Goal: Task Accomplishment & Management: Manage account settings

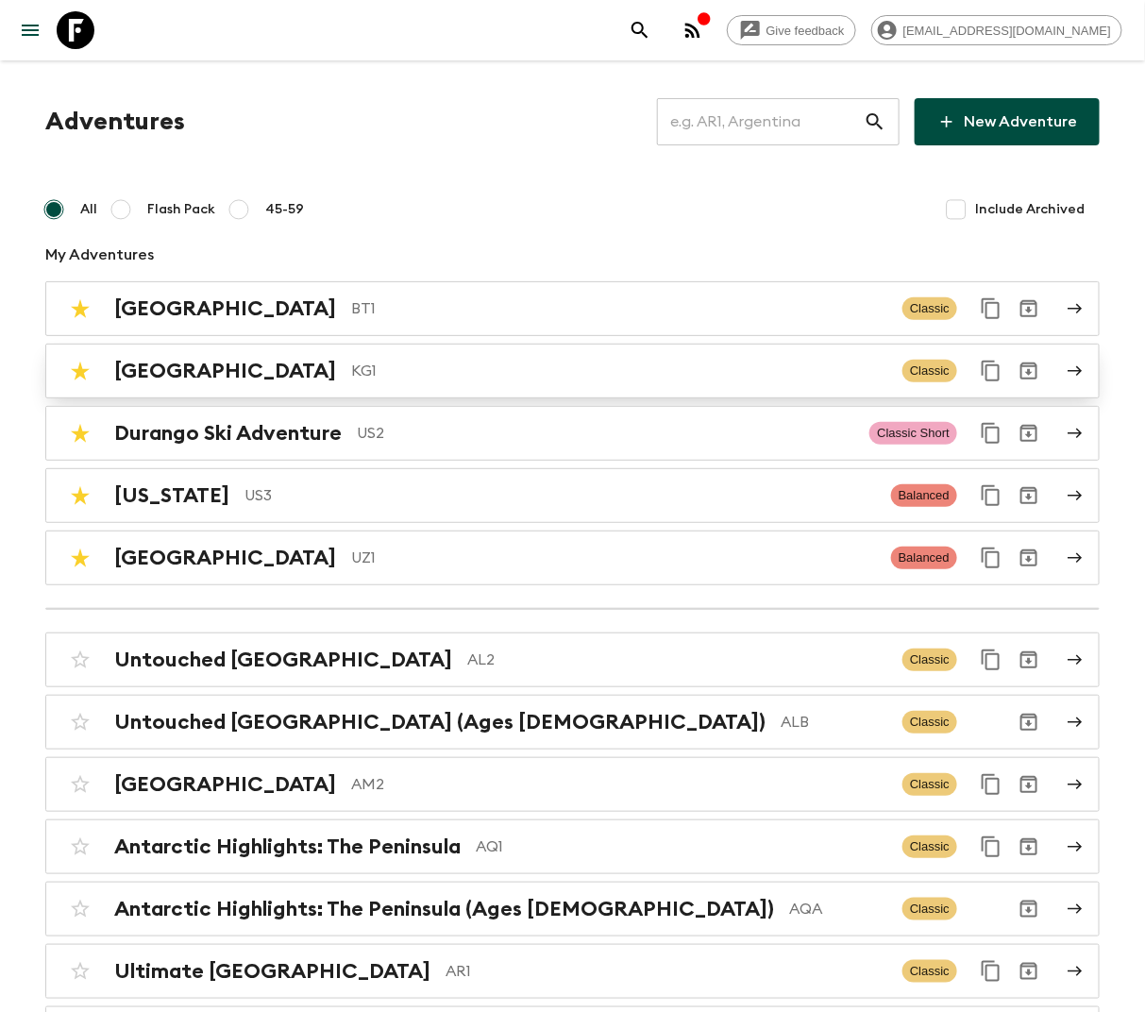
click at [351, 369] on p "KG1" at bounding box center [619, 371] width 536 height 23
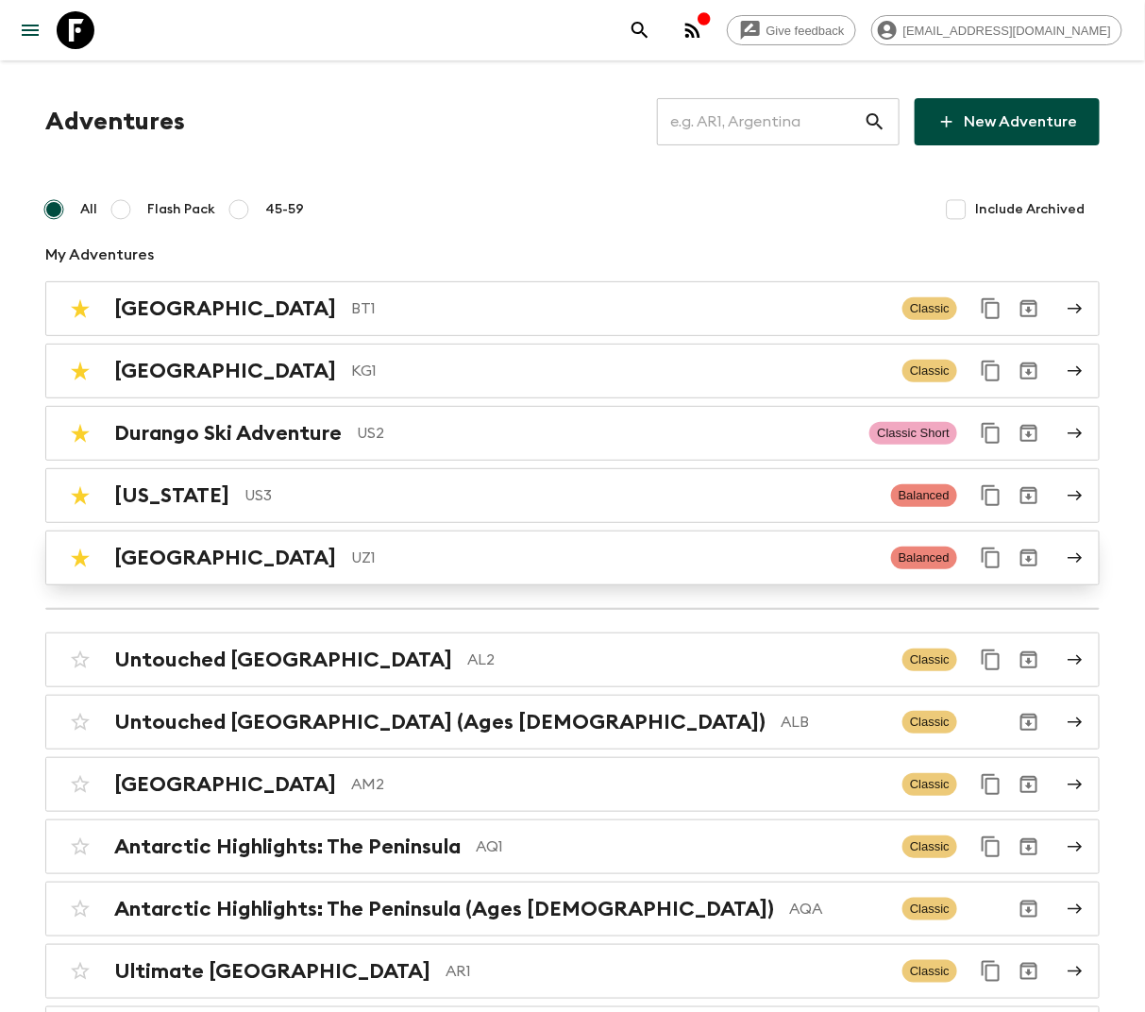
click at [351, 556] on p "UZ1" at bounding box center [613, 558] width 525 height 23
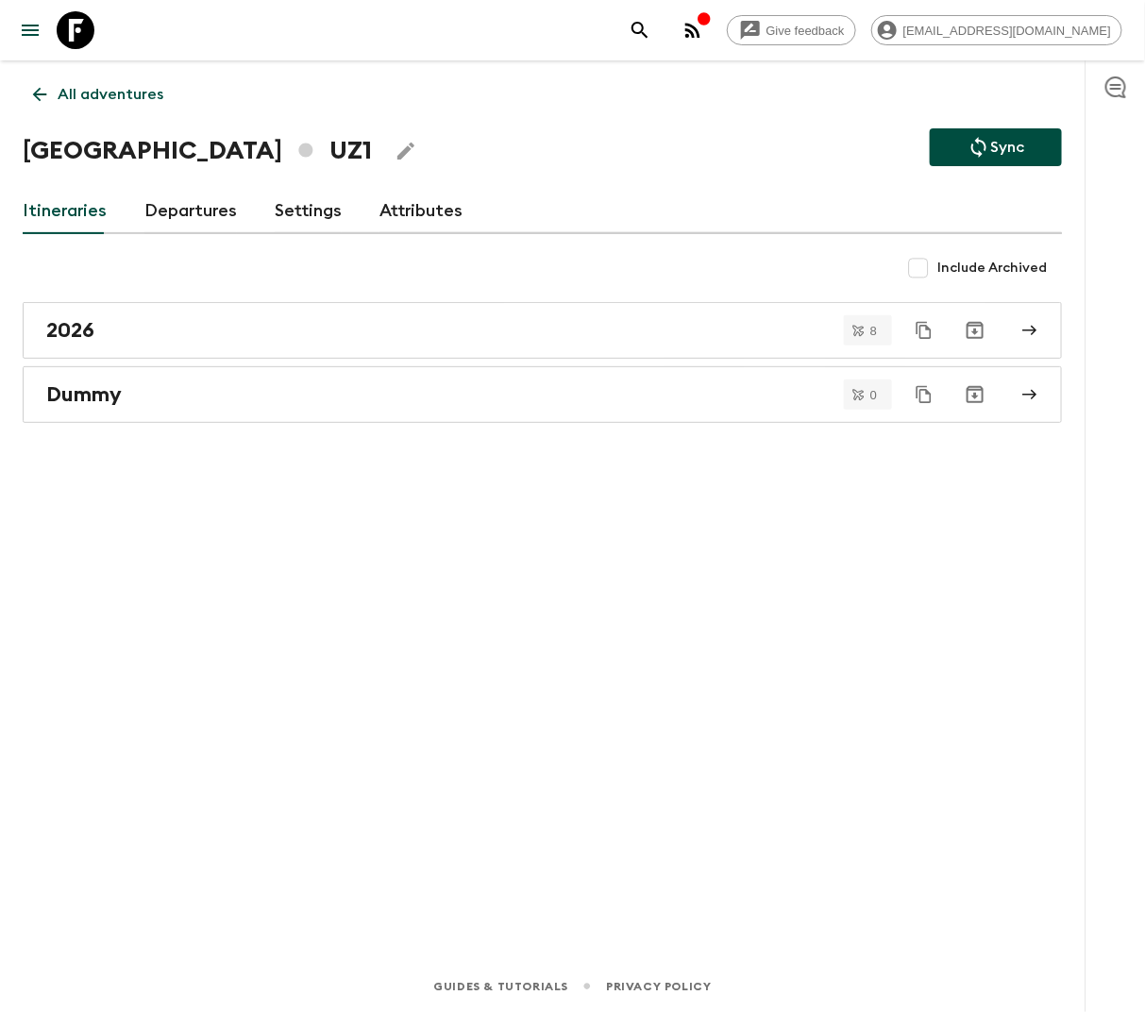
click at [413, 228] on link "Attributes" at bounding box center [421, 211] width 83 height 45
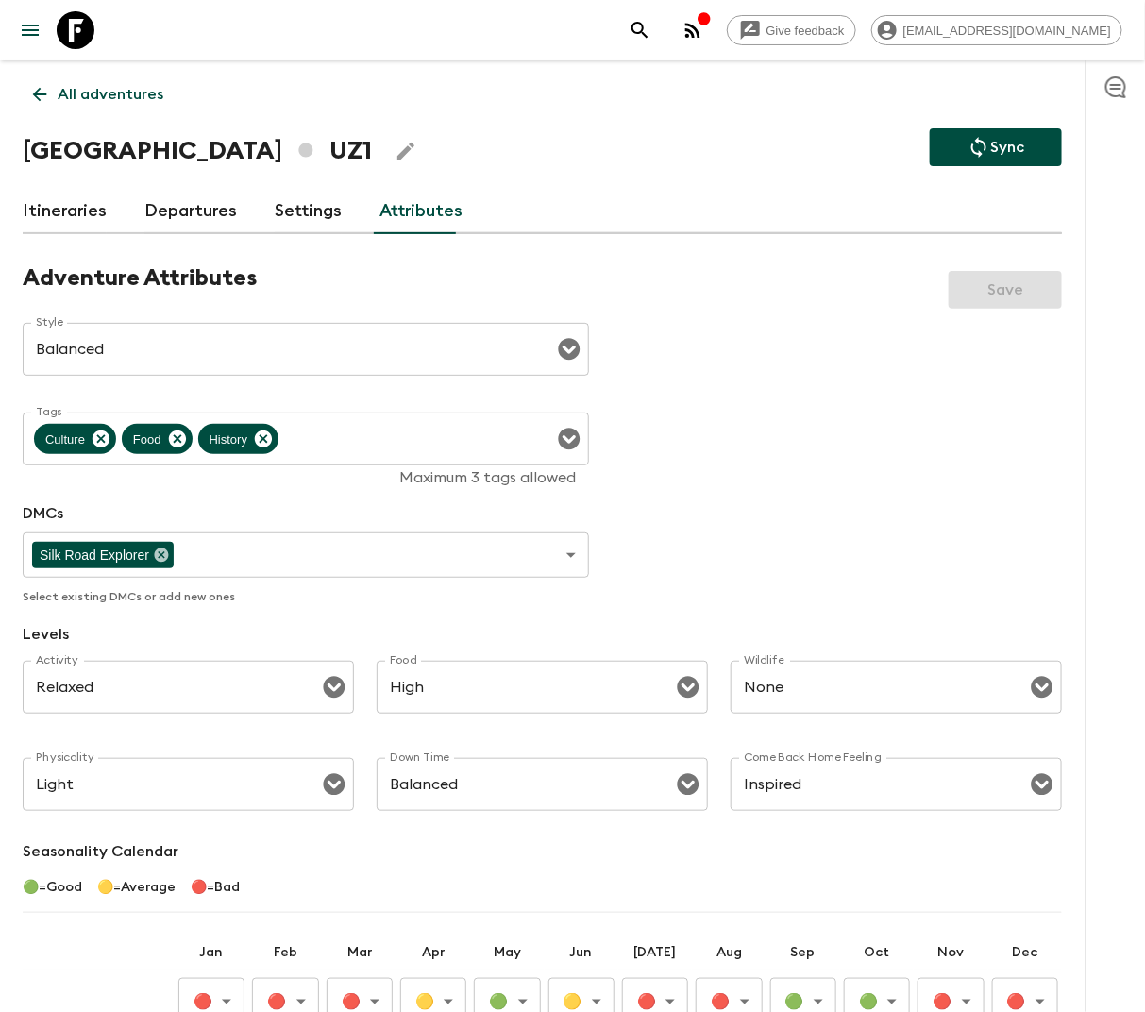
click at [294, 219] on link "Settings" at bounding box center [308, 211] width 67 height 45
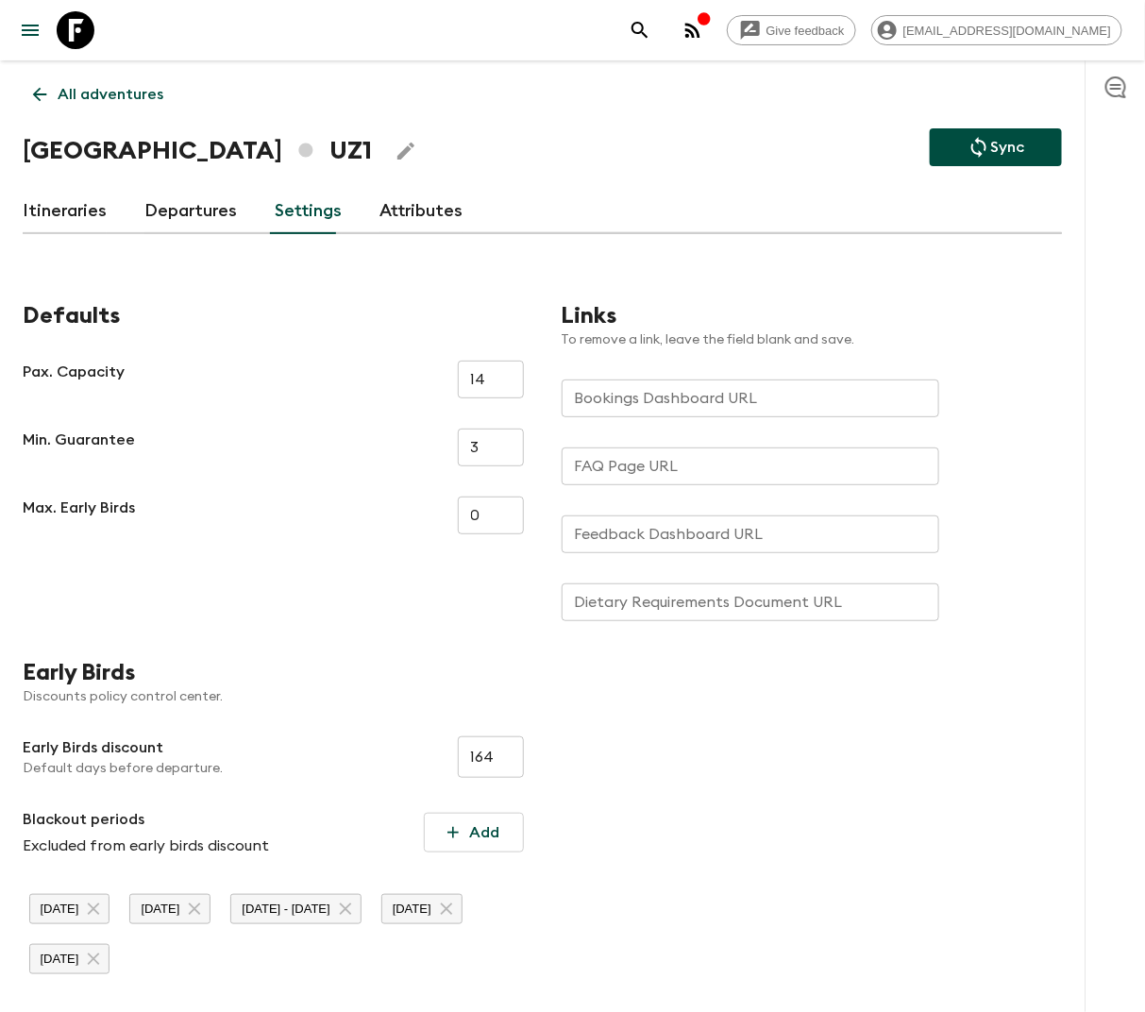
click at [701, 399] on div "Bookings Dashboard URL Bookings Dashboard URL" at bounding box center [751, 399] width 378 height 38
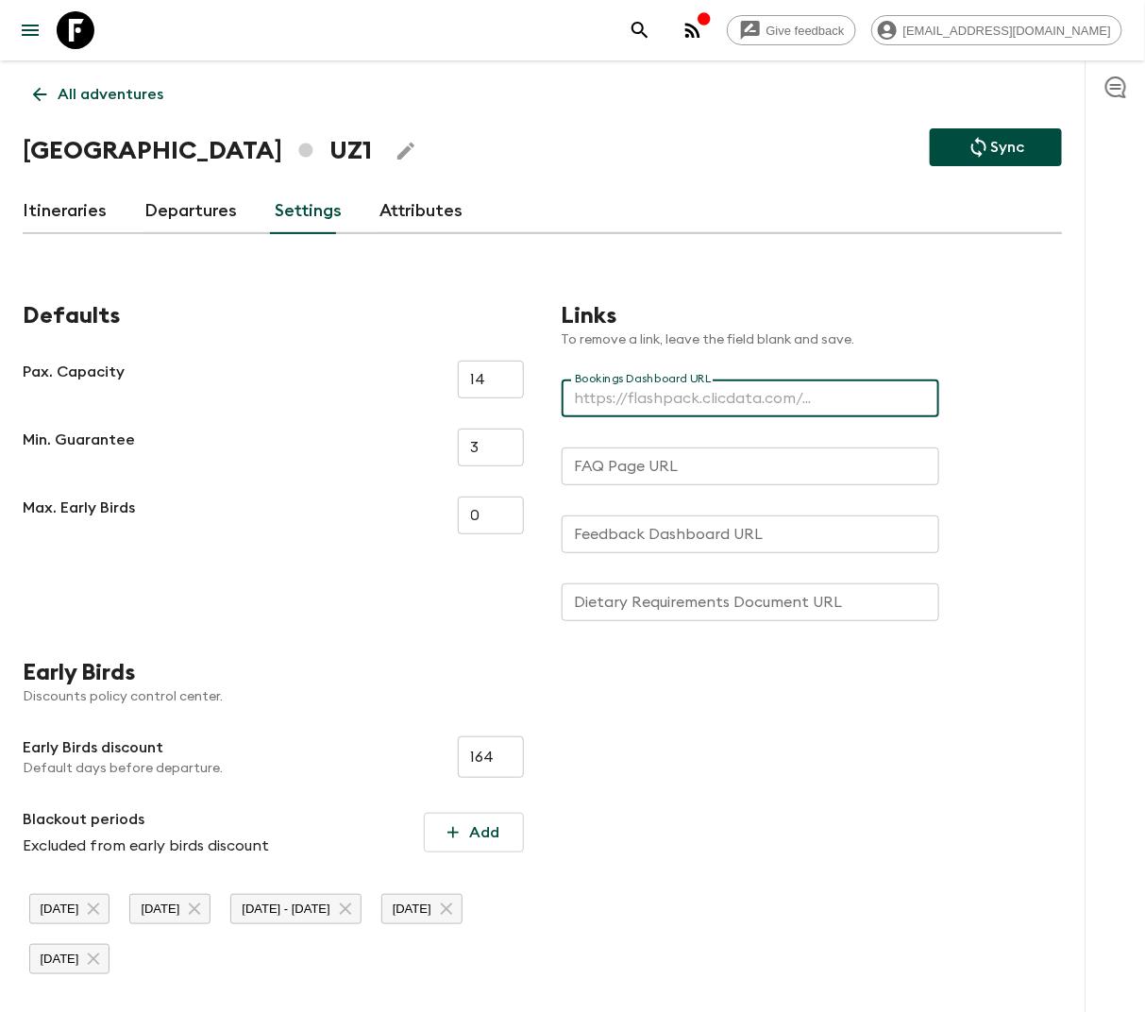
click at [626, 469] on input "FAQ Page URL" at bounding box center [751, 466] width 378 height 38
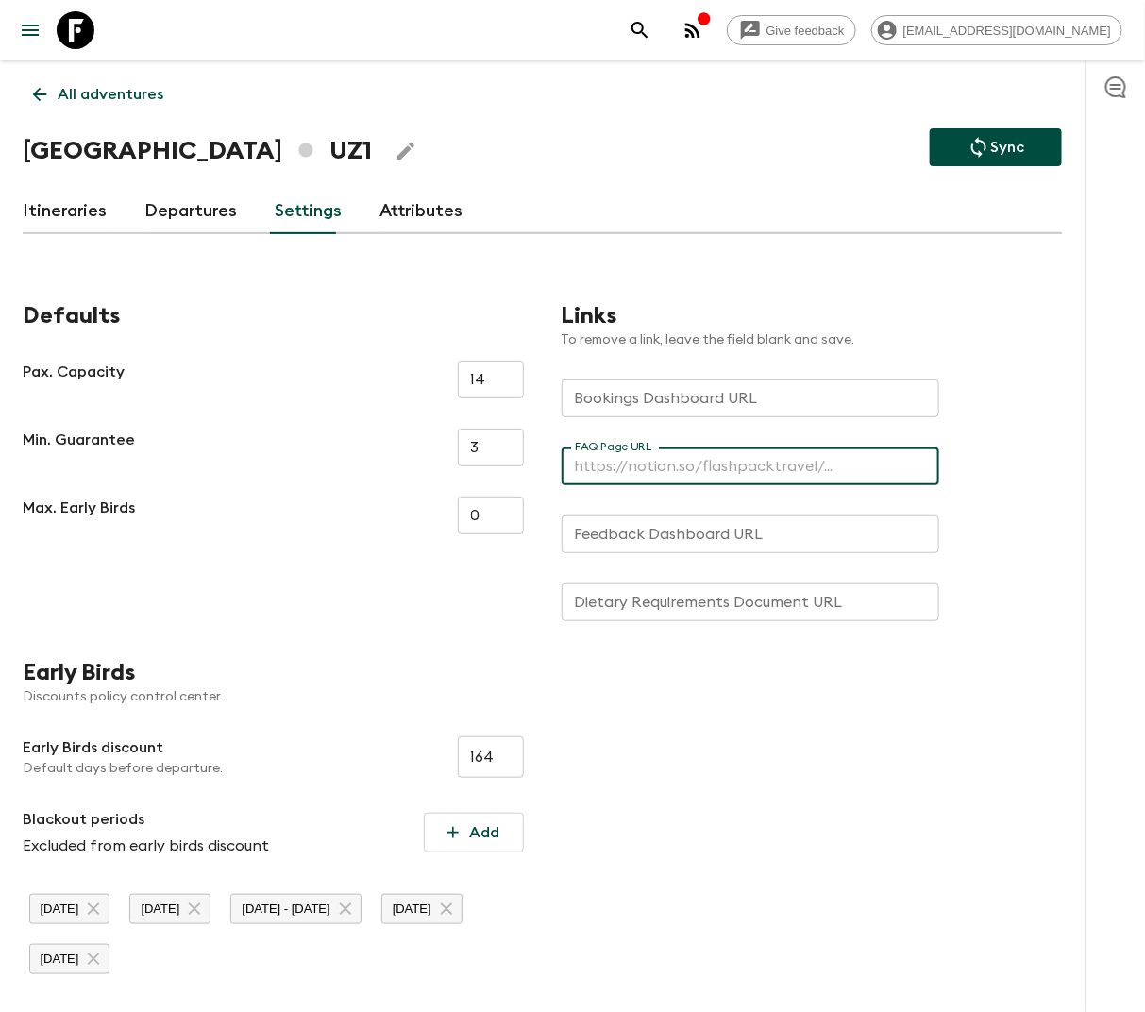
click at [652, 467] on input "FAQ Page URL" at bounding box center [751, 466] width 378 height 38
paste input "[URL][DOMAIN_NAME]"
type input "[URL][DOMAIN_NAME]"
click at [982, 559] on div "Links To remove a link, leave the field blank and save. Bookings Dashboard URL …" at bounding box center [812, 461] width 501 height 319
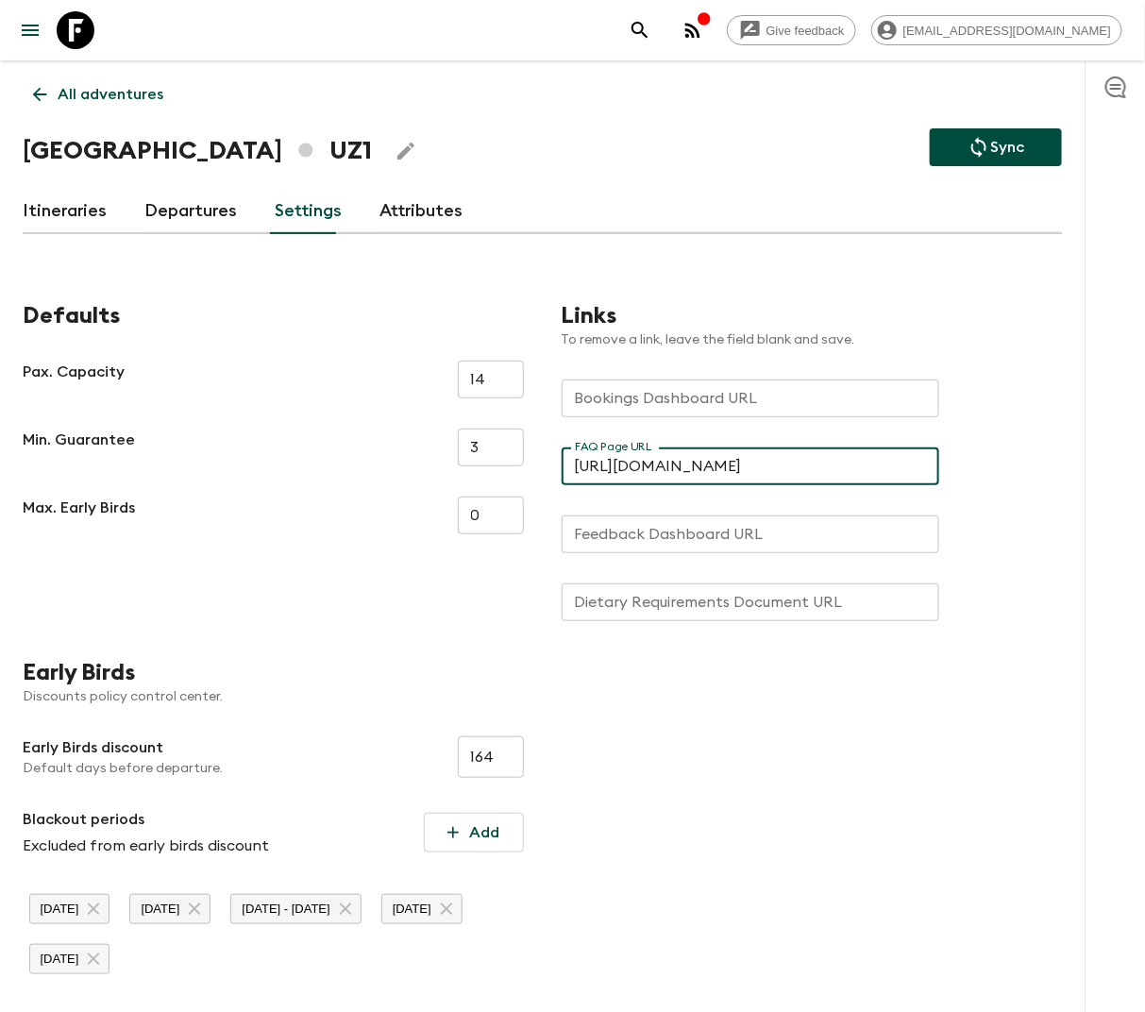
scroll to position [0, 0]
click at [702, 596] on div "Dietary Requirements Document URL Dietary Requirements Document URL" at bounding box center [751, 602] width 378 height 38
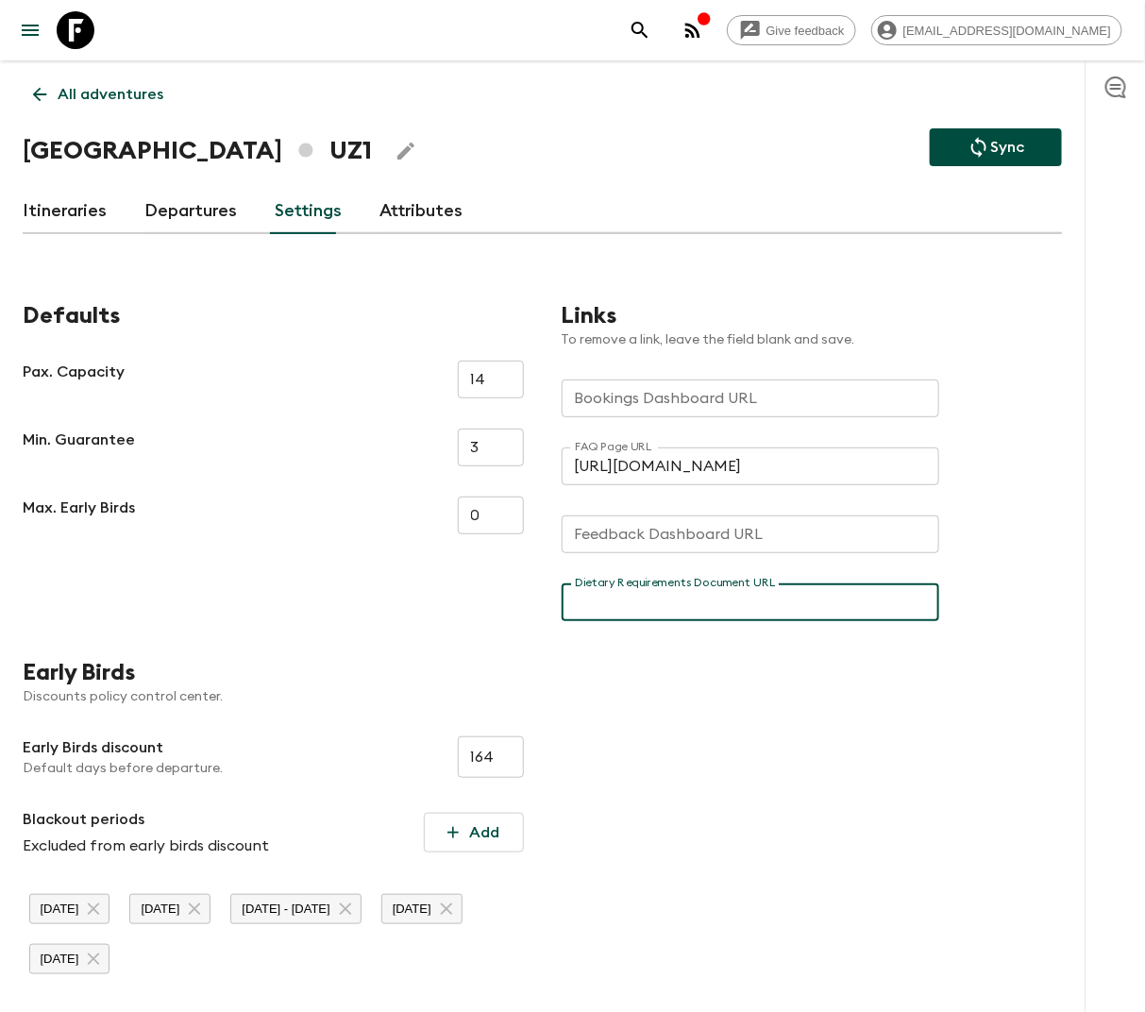
paste input "[URL][DOMAIN_NAME]"
type input "[URL][DOMAIN_NAME]"
click at [1021, 631] on div "Defaults Pax. Capacity 14 ​ Min. Guarantee 3 ​ Max. Early Birds 0 ​ Links To re…" at bounding box center [523, 622] width 1077 height 716
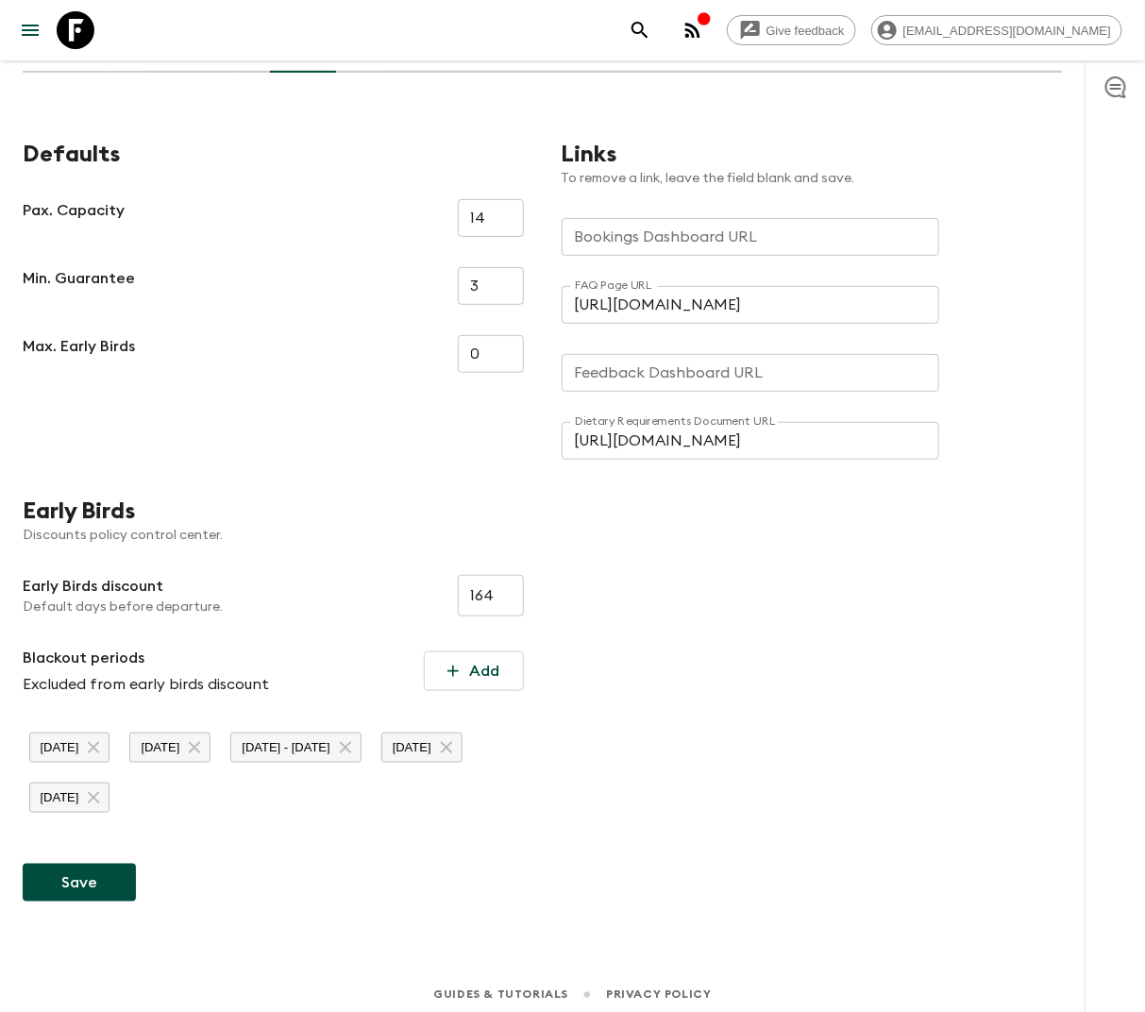
scroll to position [170, 0]
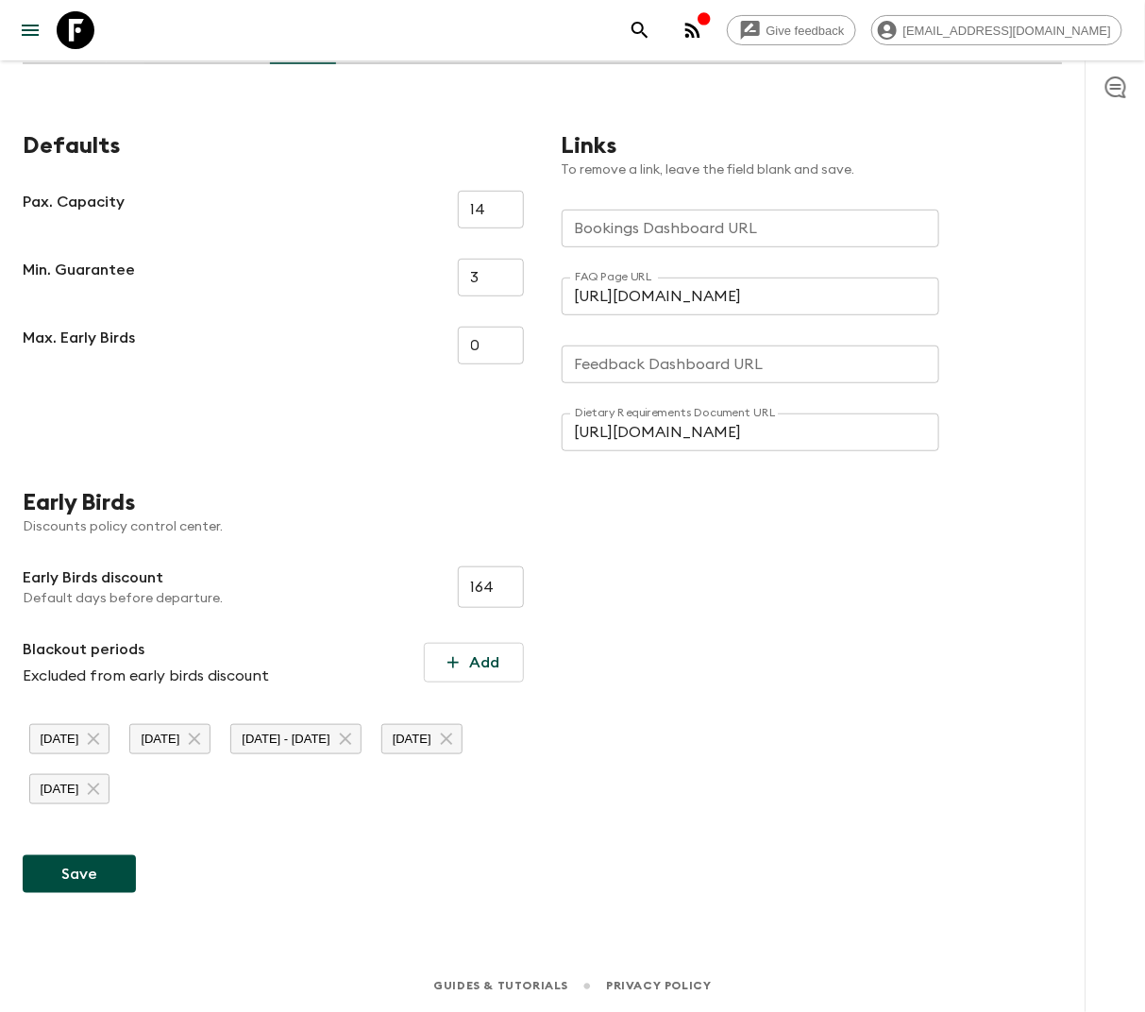
click at [94, 886] on button "Save" at bounding box center [79, 874] width 113 height 38
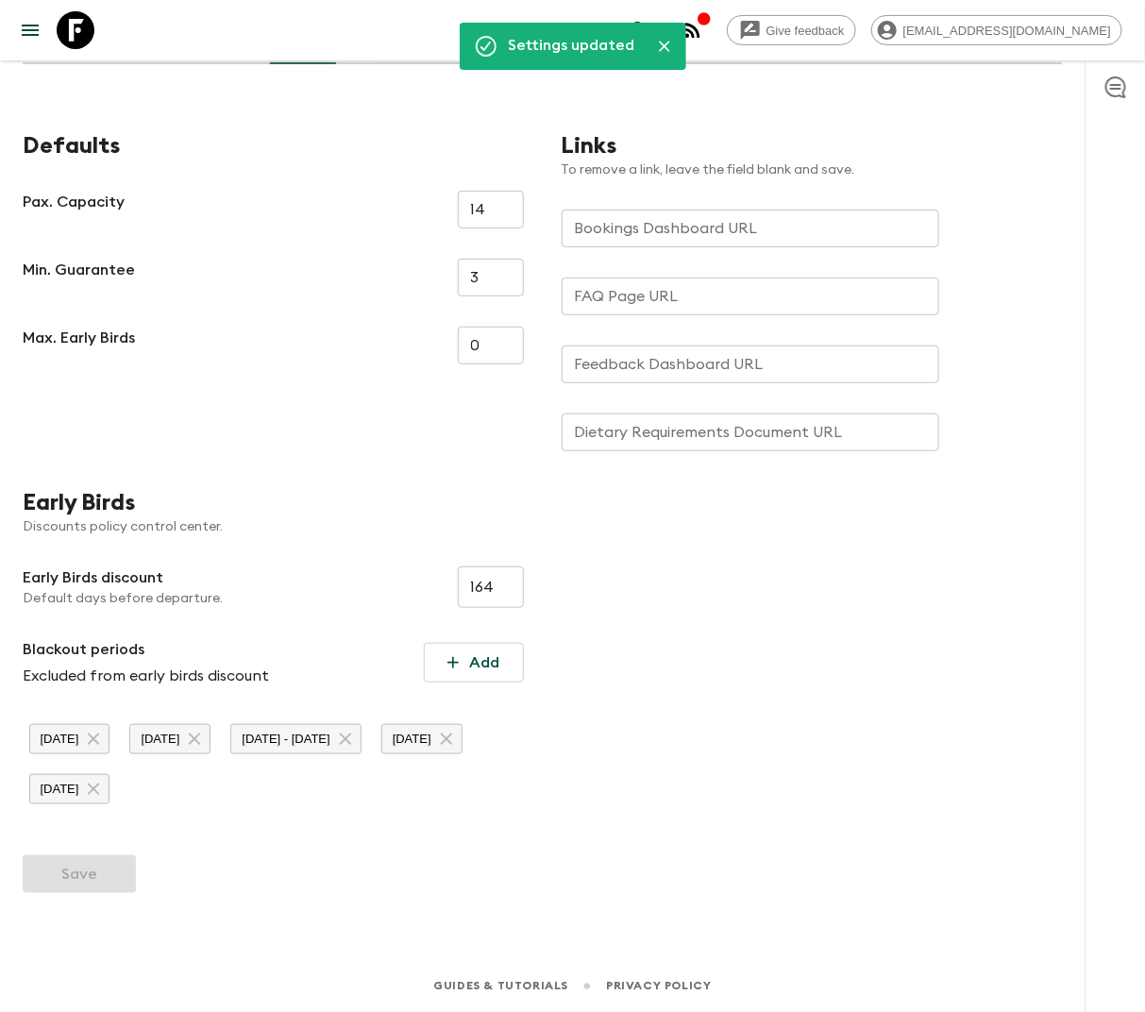
type input "[URL][DOMAIN_NAME]"
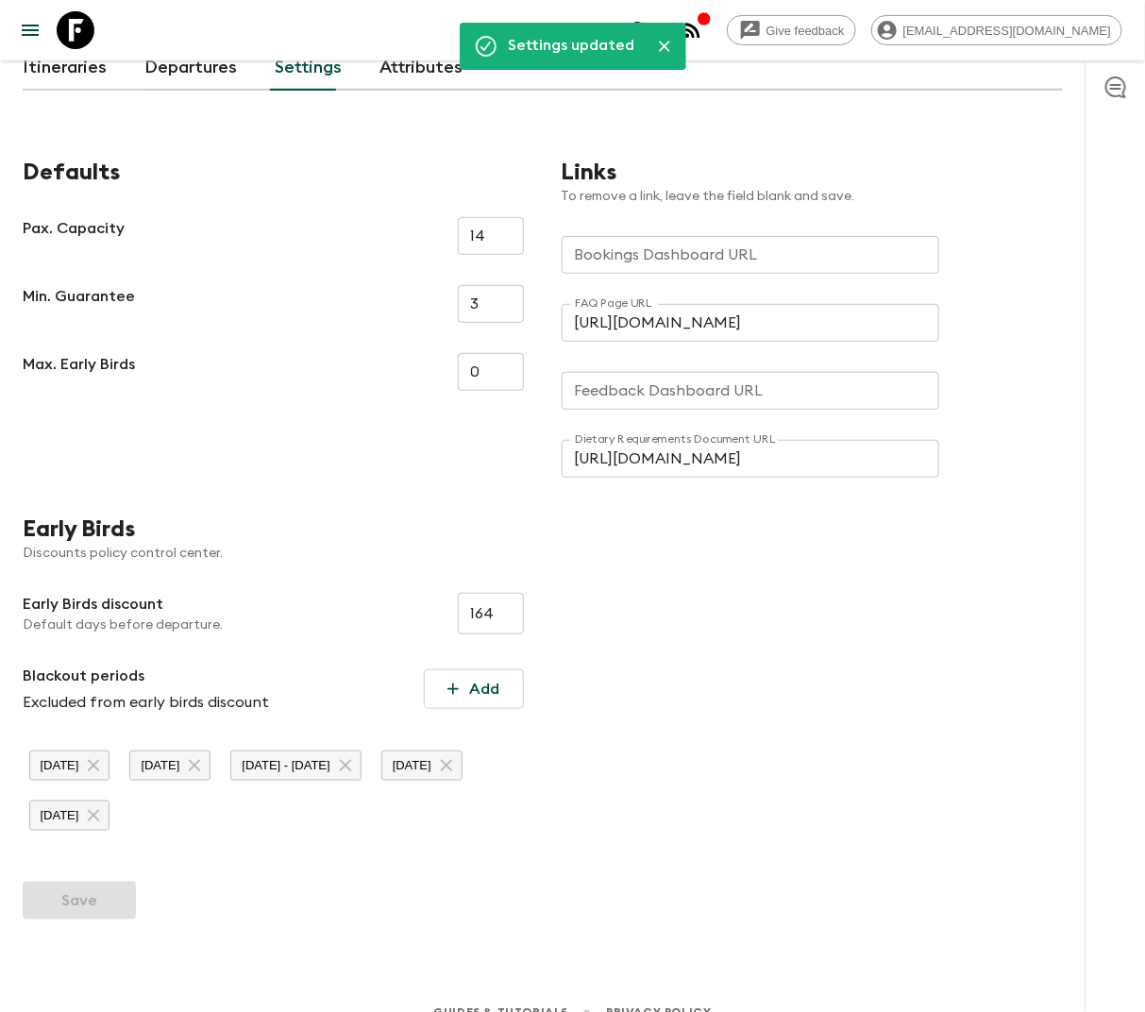
scroll to position [0, 0]
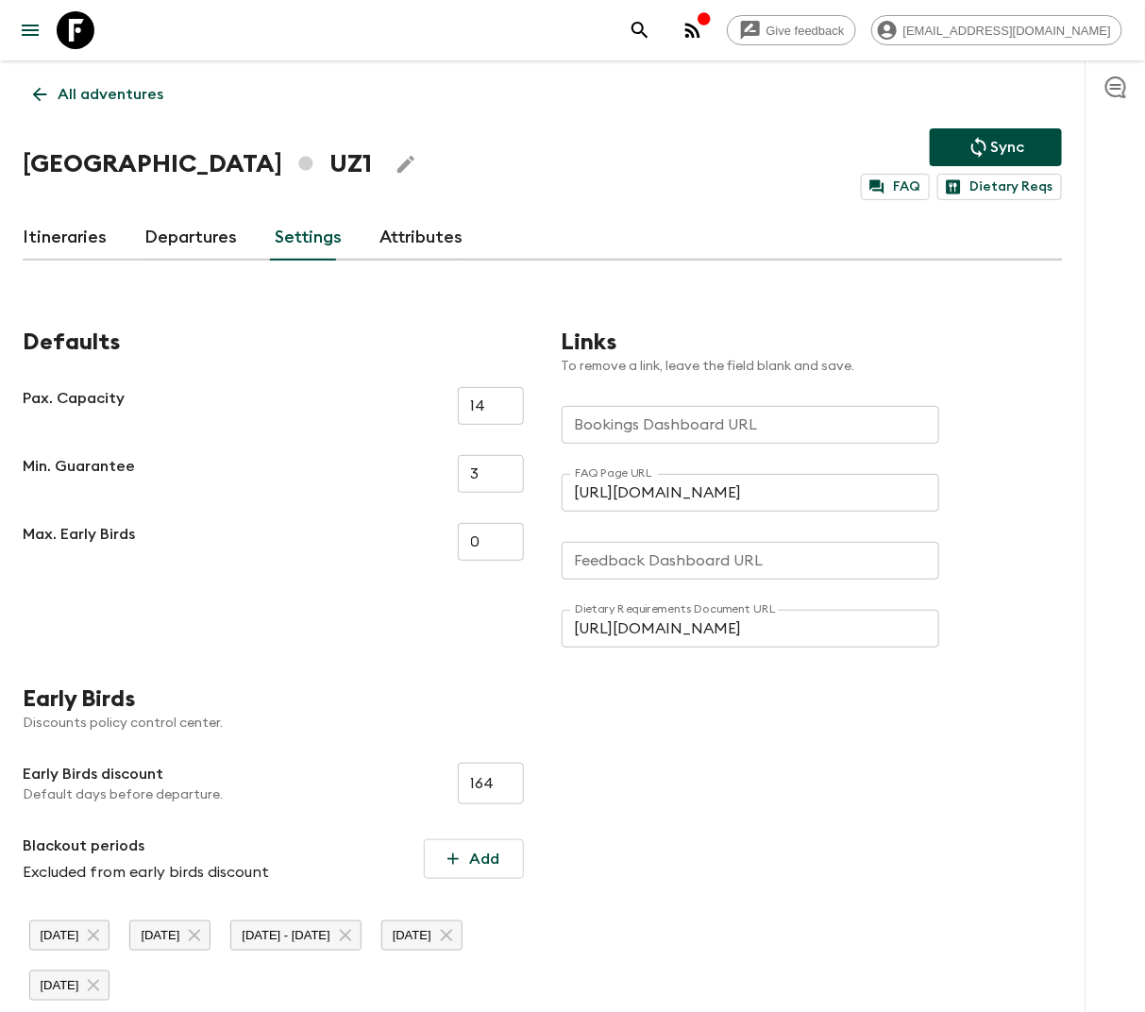
click at [112, 92] on p "All adventures" at bounding box center [111, 94] width 106 height 23
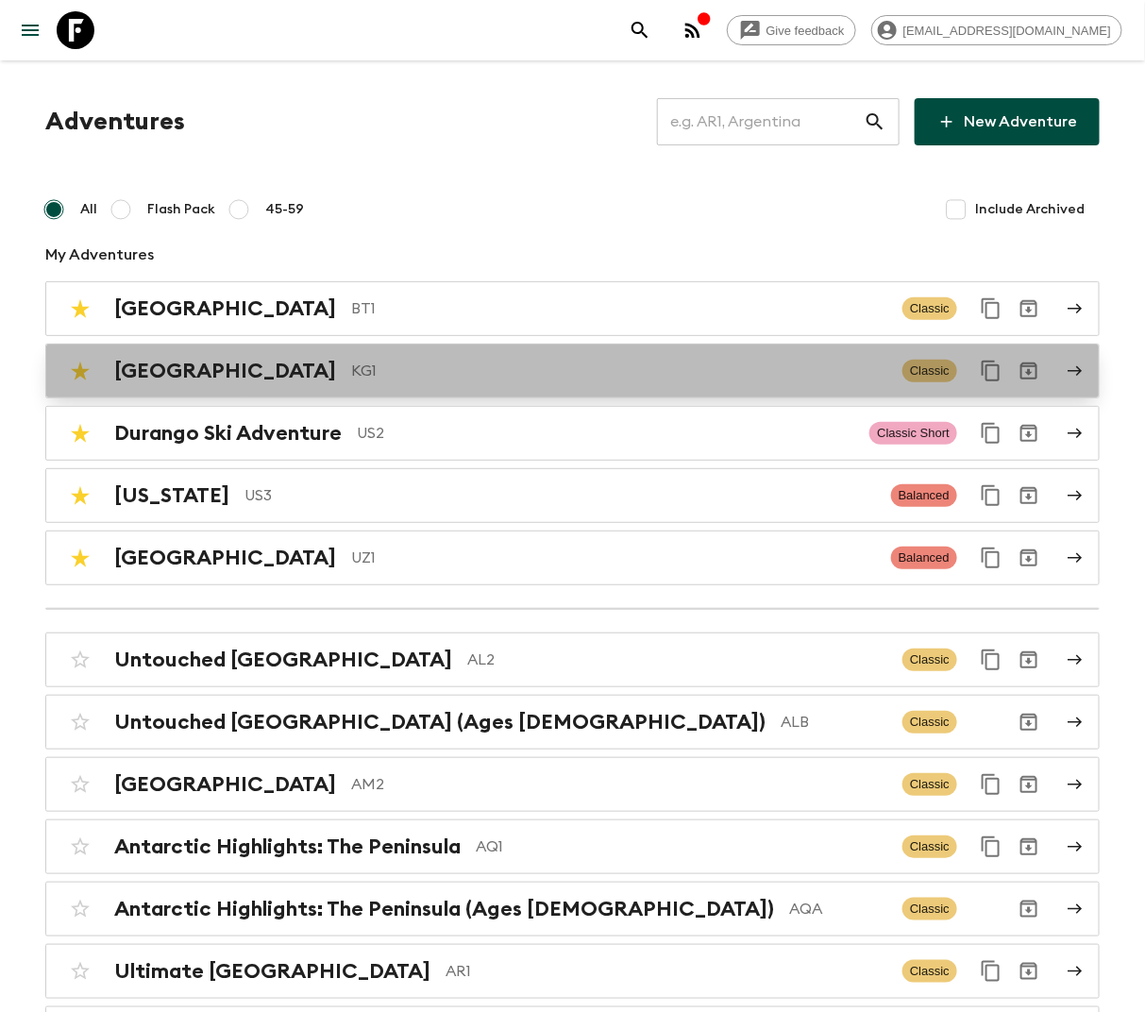
click at [351, 369] on p "KG1" at bounding box center [619, 371] width 536 height 23
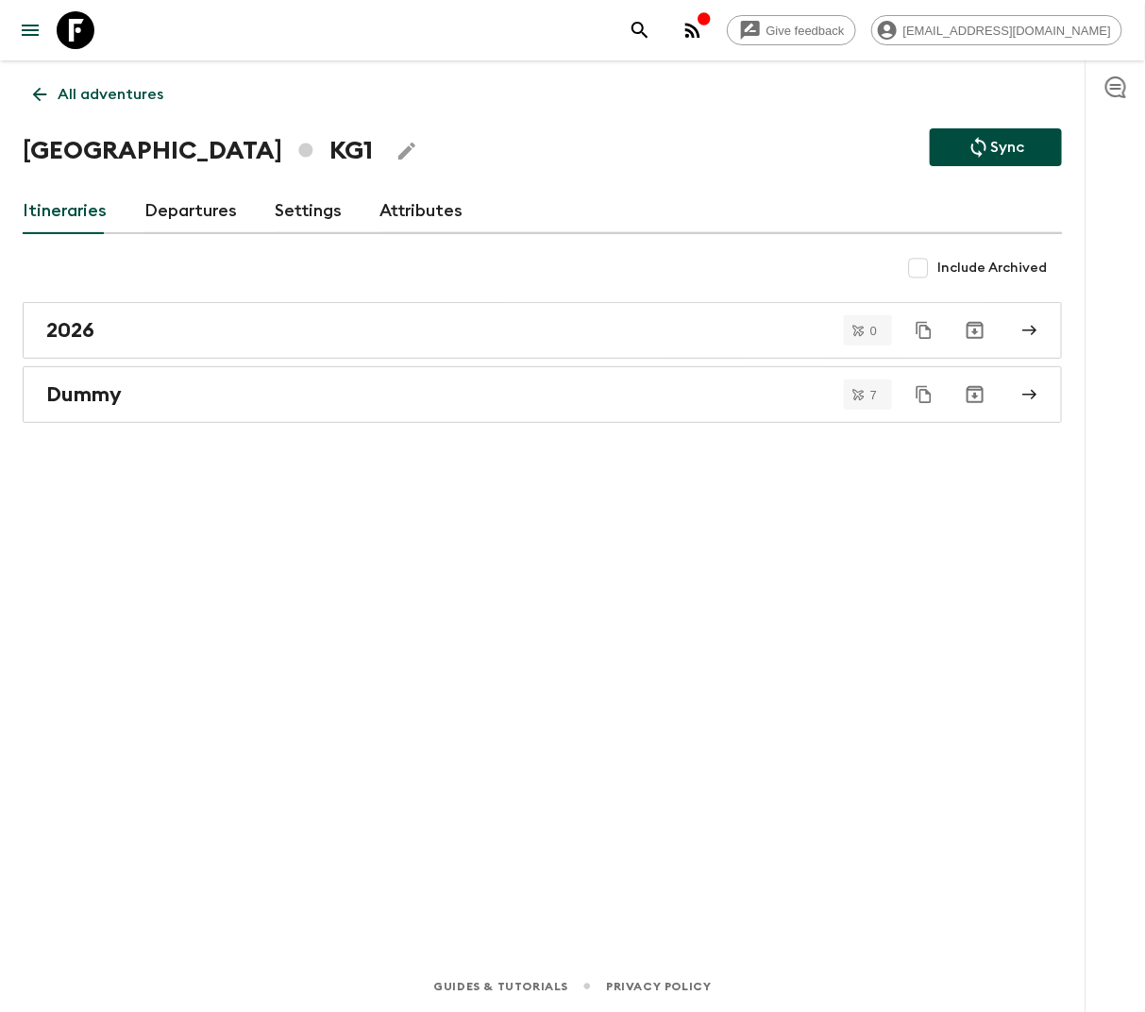
click at [288, 211] on link "Settings" at bounding box center [308, 211] width 67 height 45
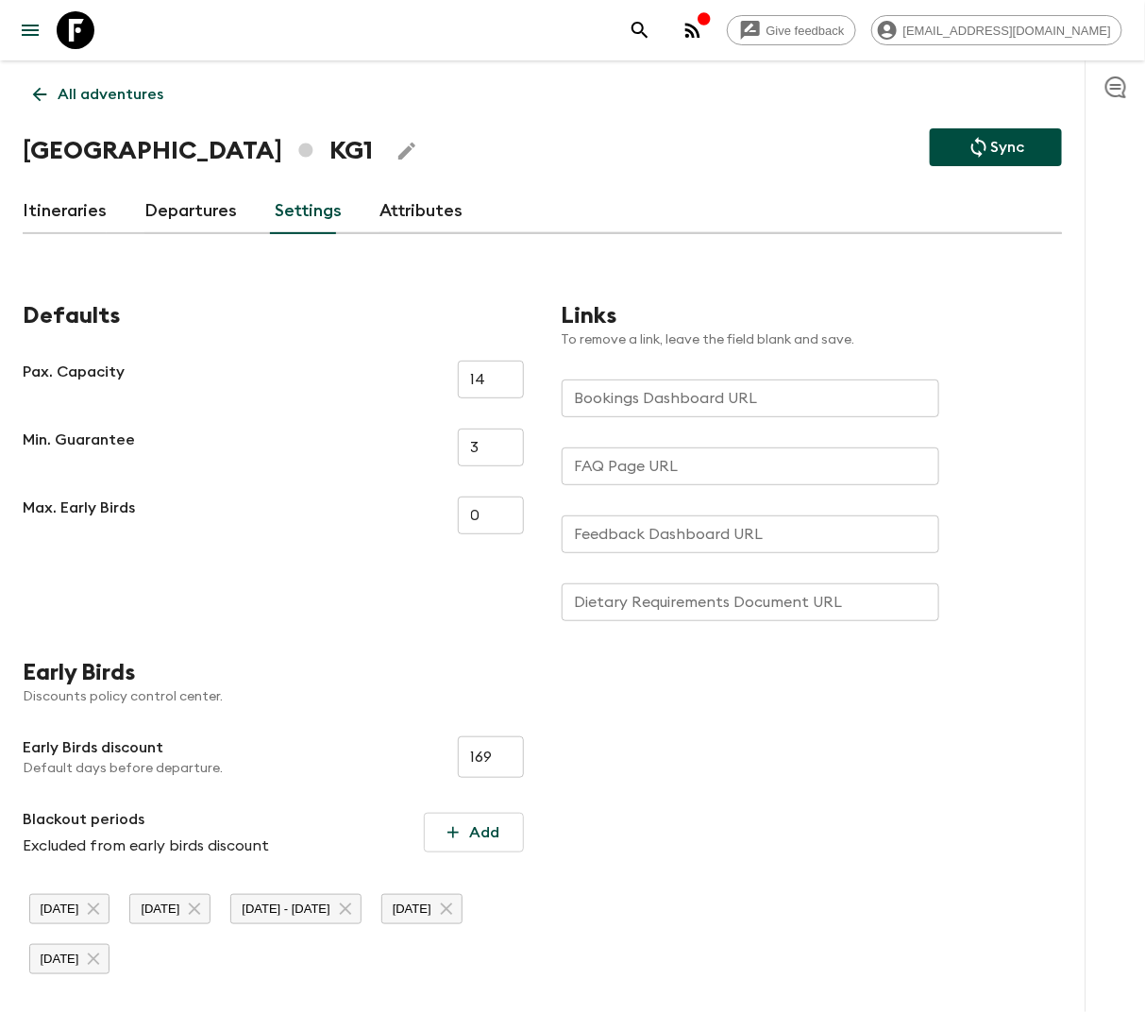
click at [674, 460] on input "FAQ Page URL" at bounding box center [751, 466] width 378 height 38
paste input "[URL][DOMAIN_NAME]"
type input "[URL][DOMAIN_NAME]"
click at [646, 605] on input "Dietary Requirements Document URL" at bounding box center [751, 602] width 378 height 38
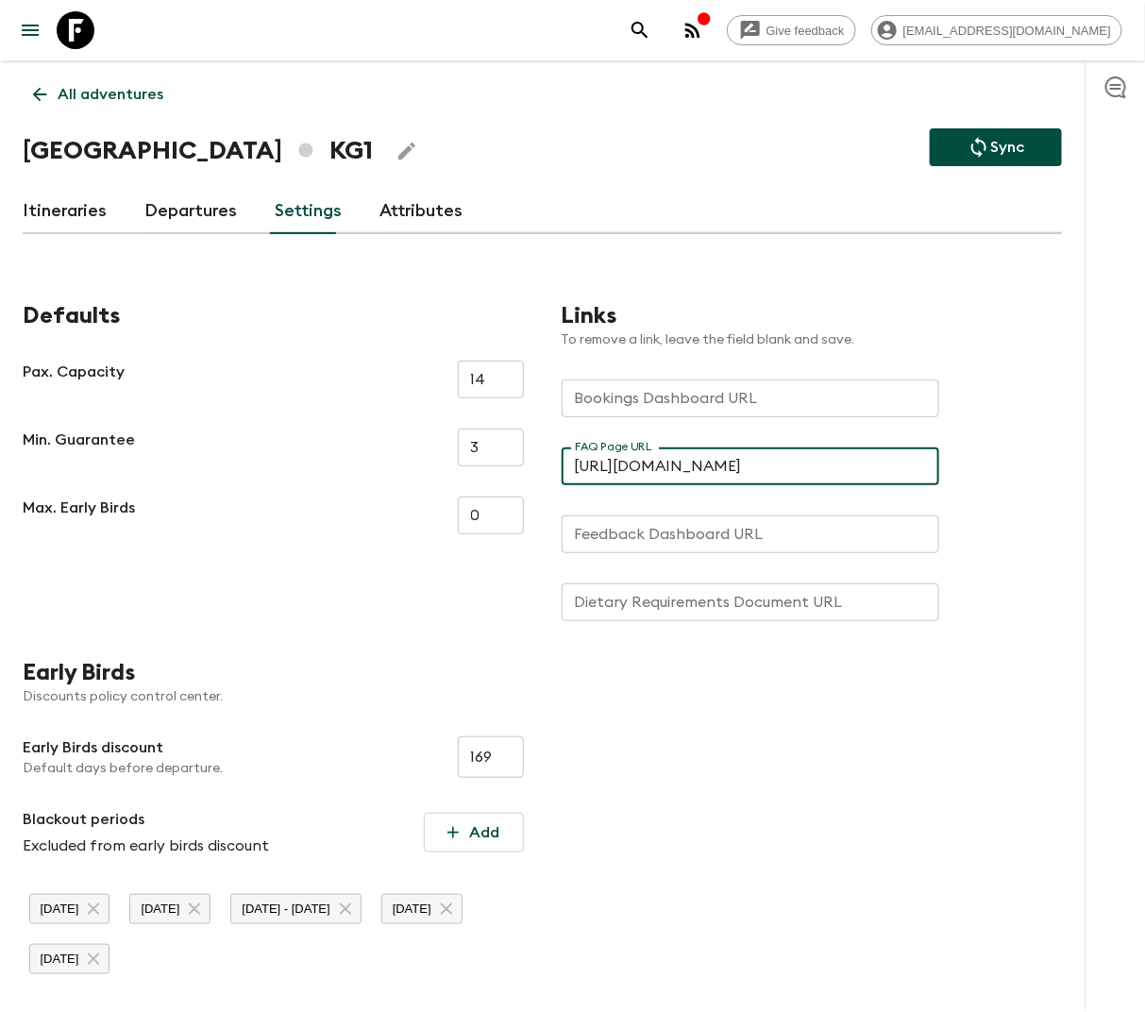
scroll to position [0, 0]
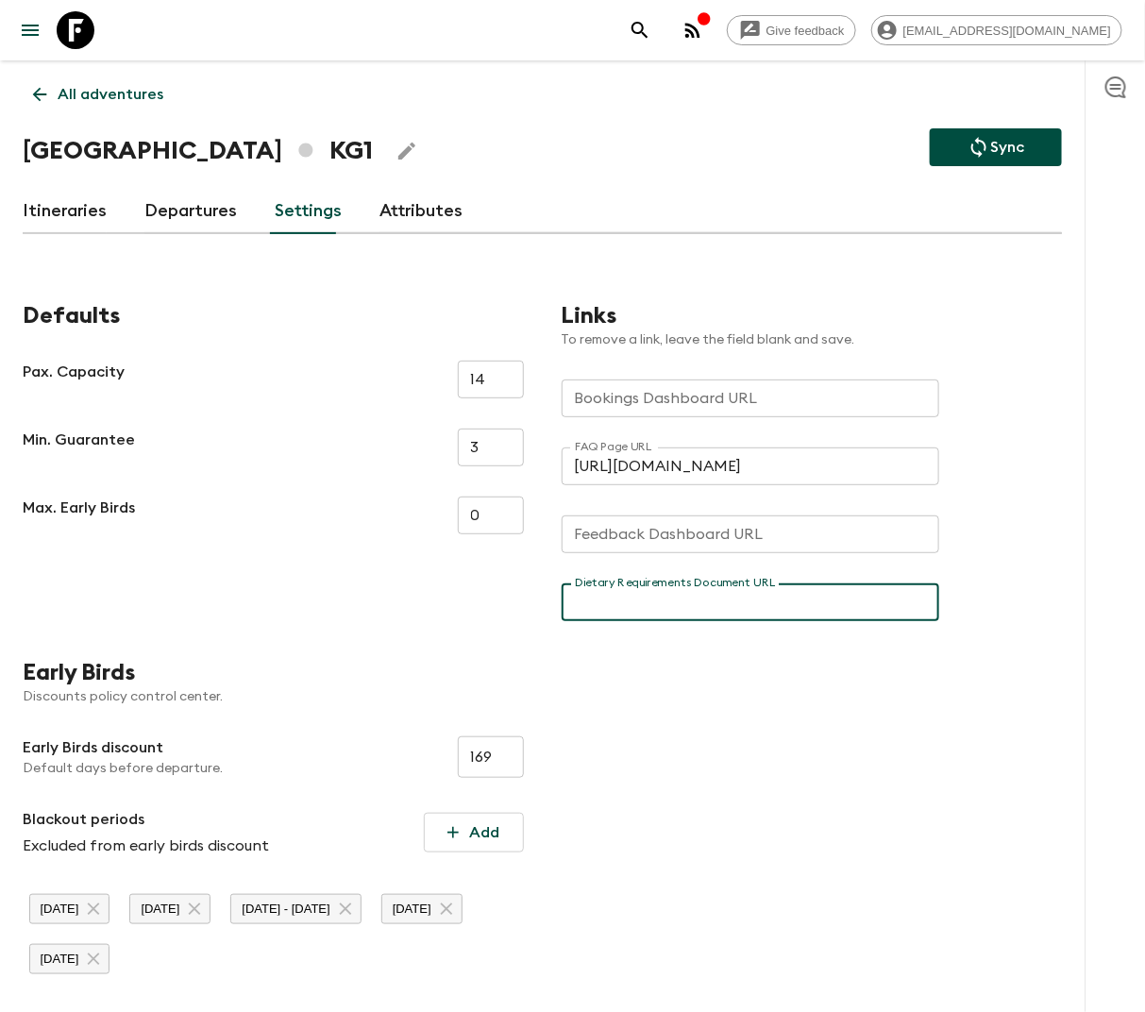
paste input "[URL][DOMAIN_NAME]"
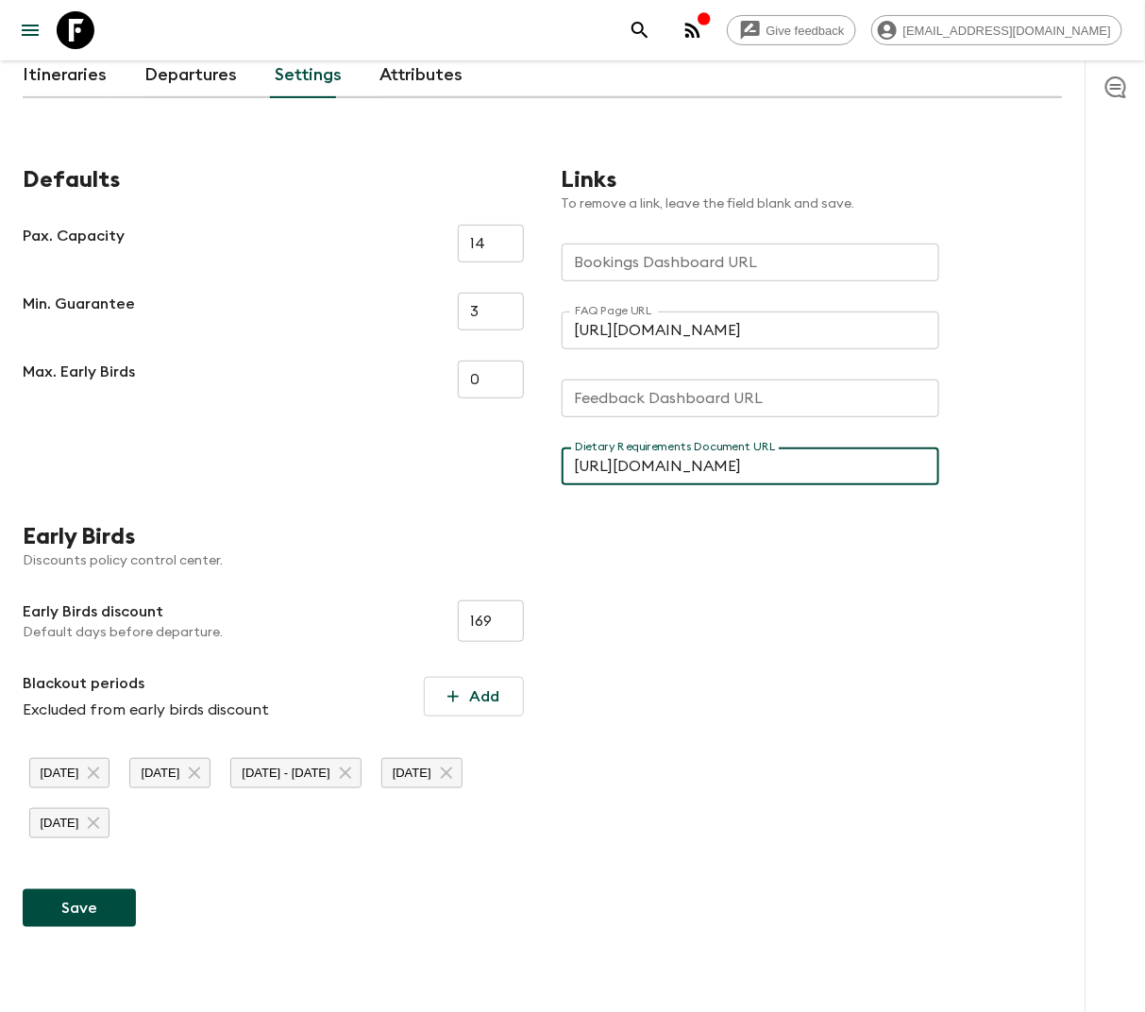
scroll to position [170, 0]
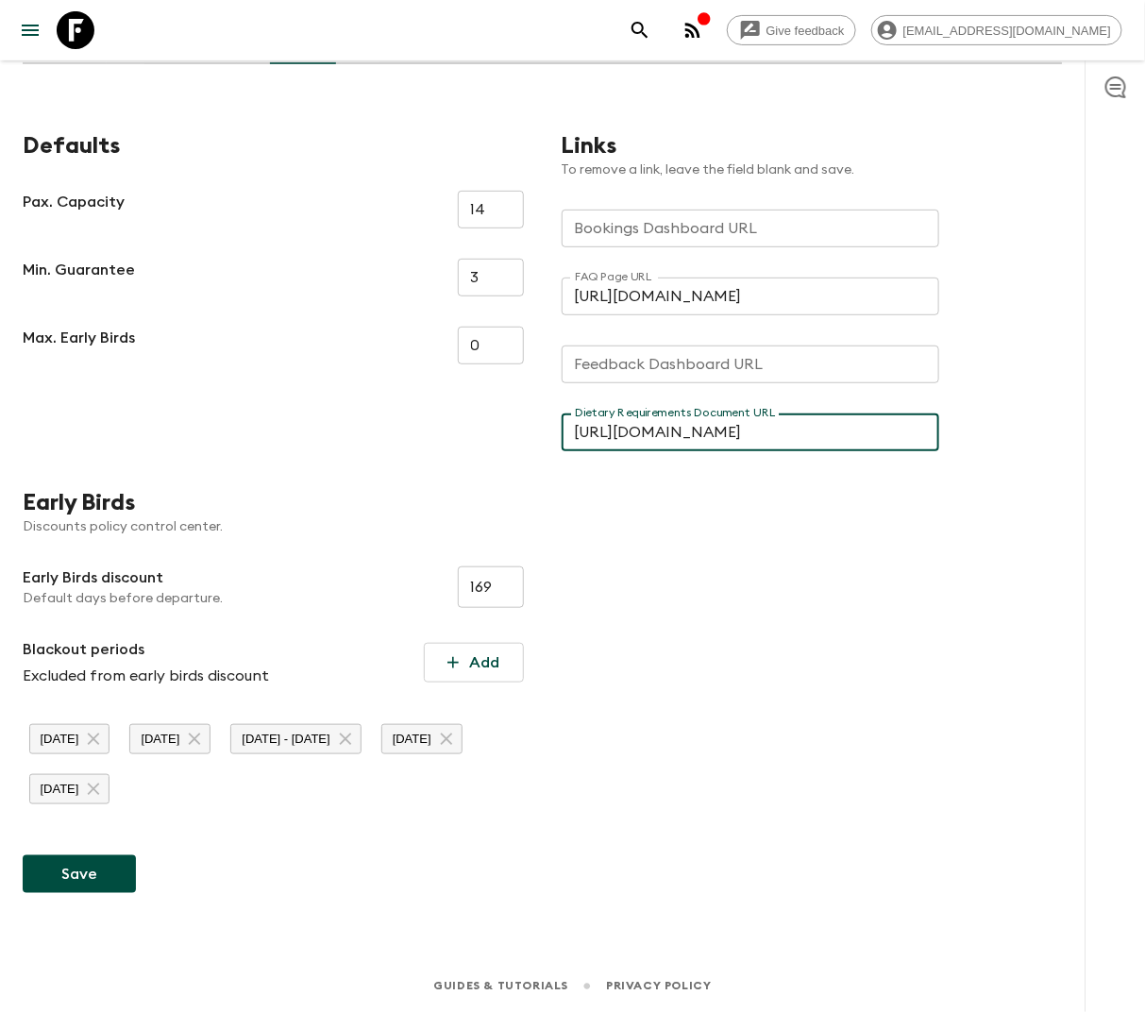
type input "[URL][DOMAIN_NAME]"
click at [68, 873] on button "Save" at bounding box center [79, 874] width 113 height 38
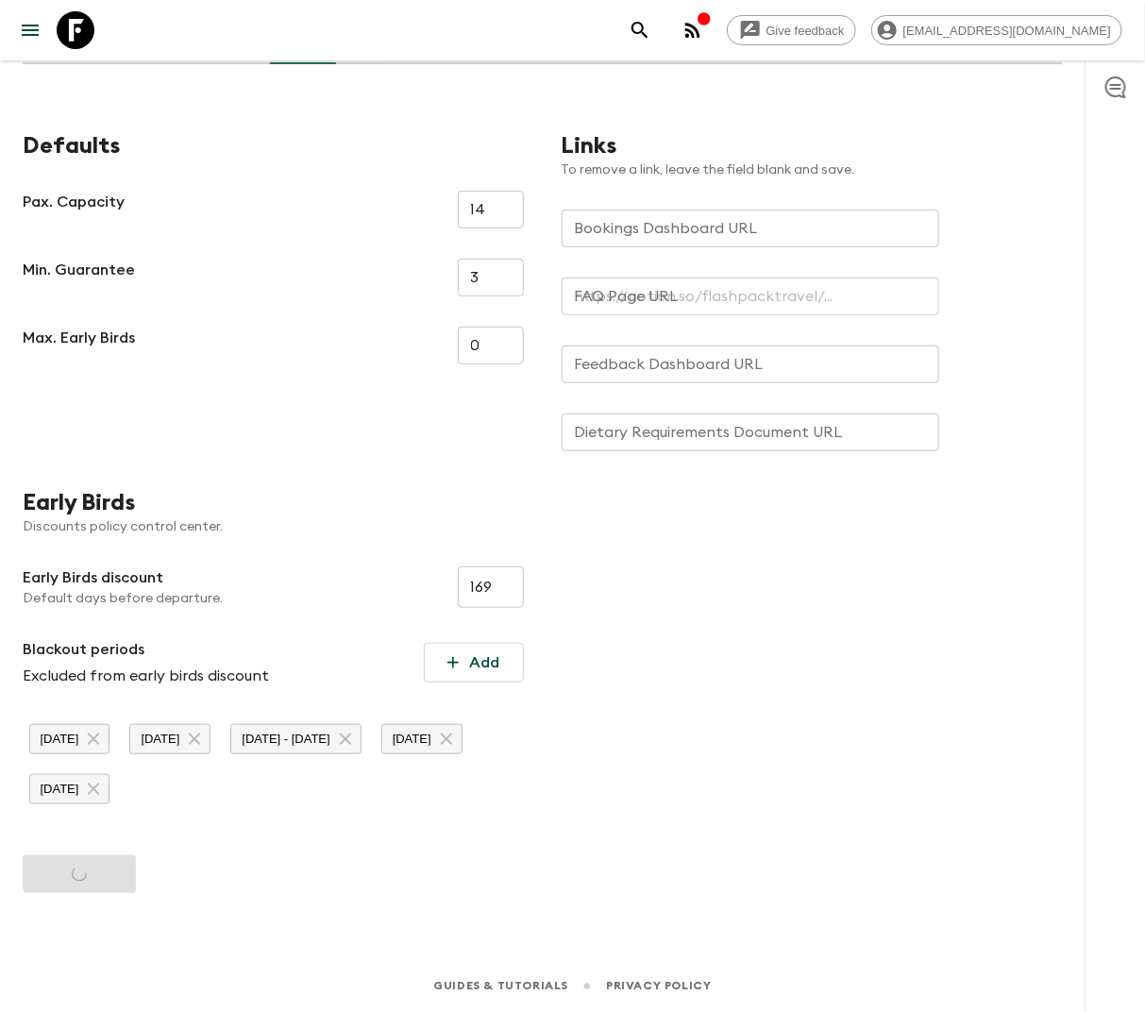
type input "[URL][DOMAIN_NAME]"
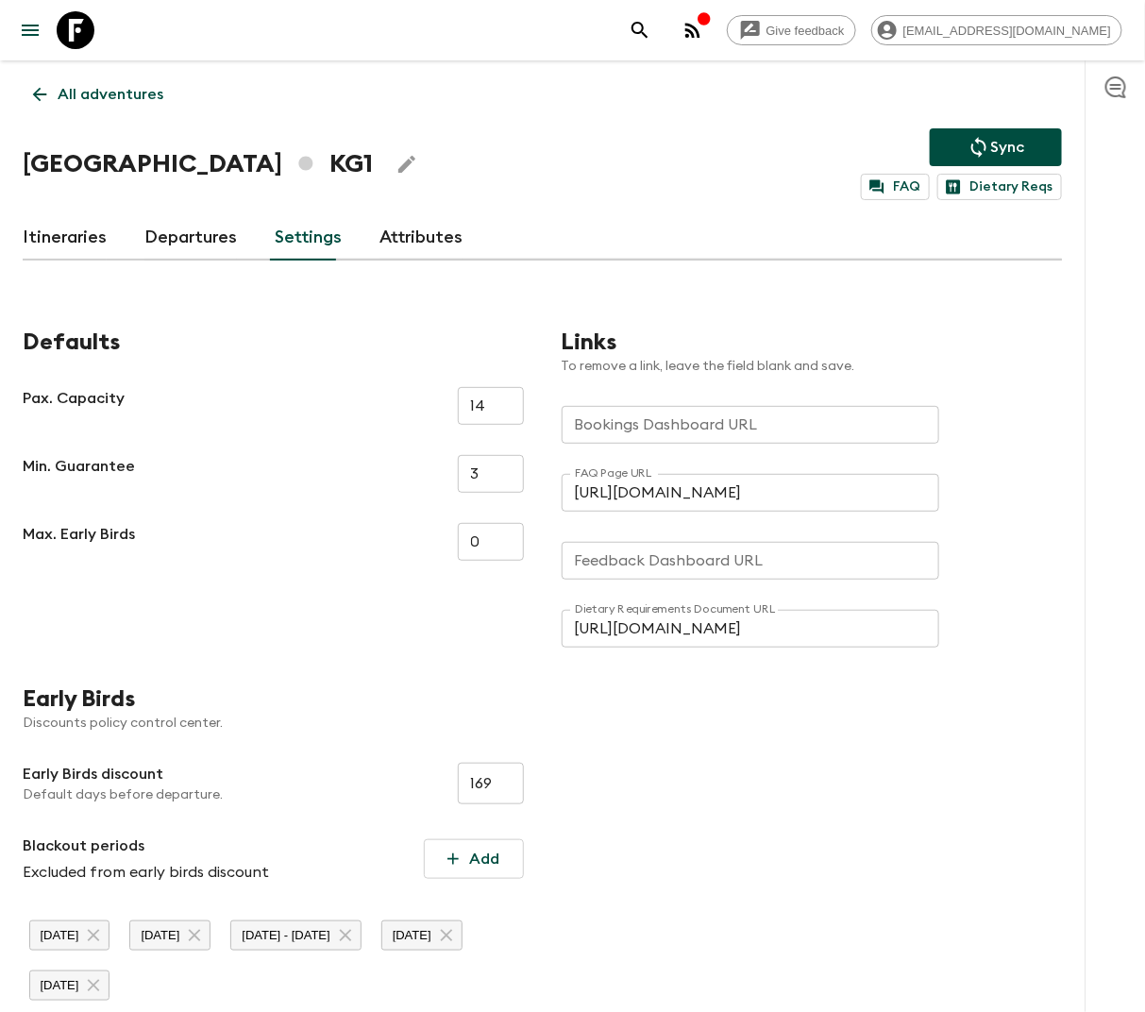
click at [113, 98] on p "All adventures" at bounding box center [111, 94] width 106 height 23
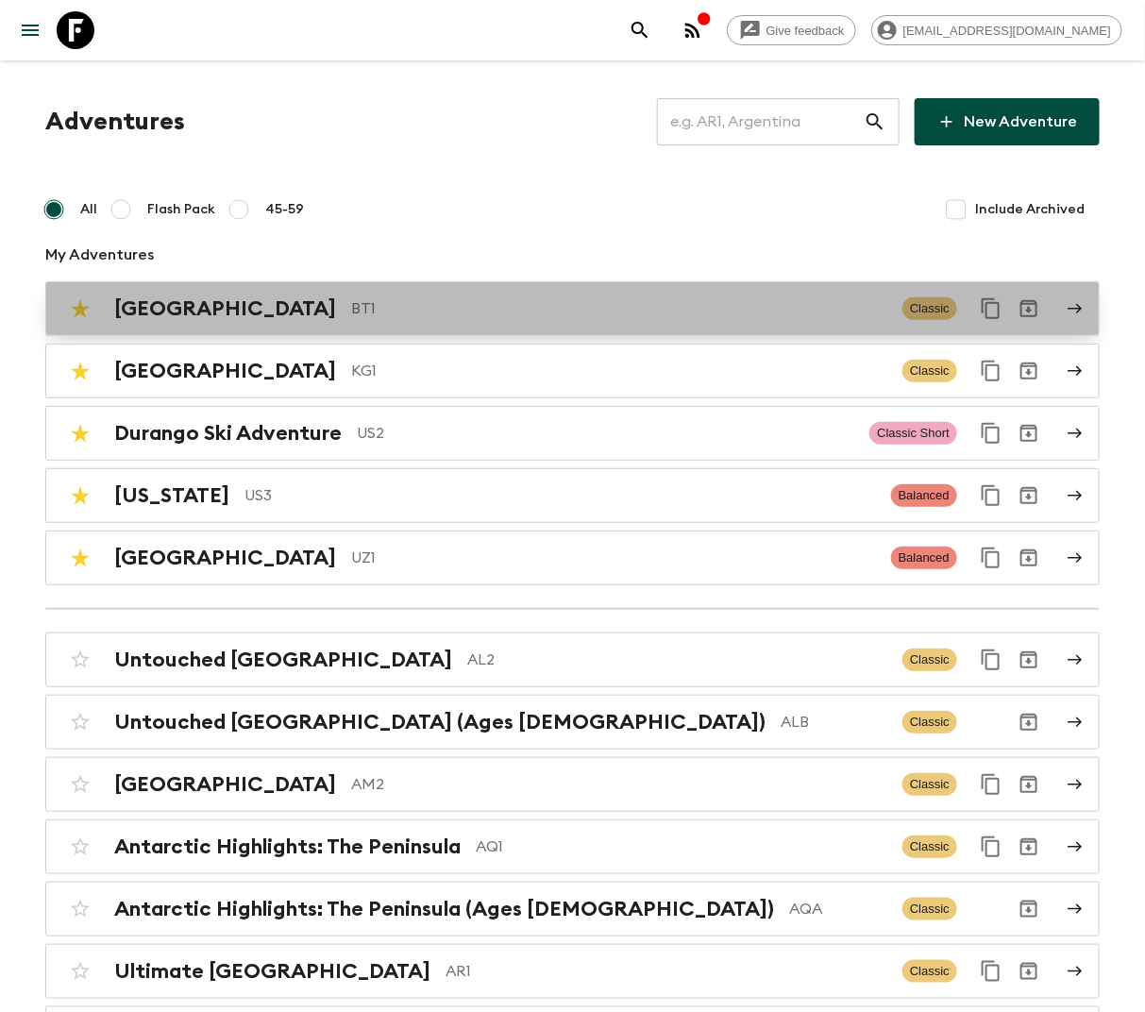
click at [351, 307] on p "BT1" at bounding box center [619, 308] width 536 height 23
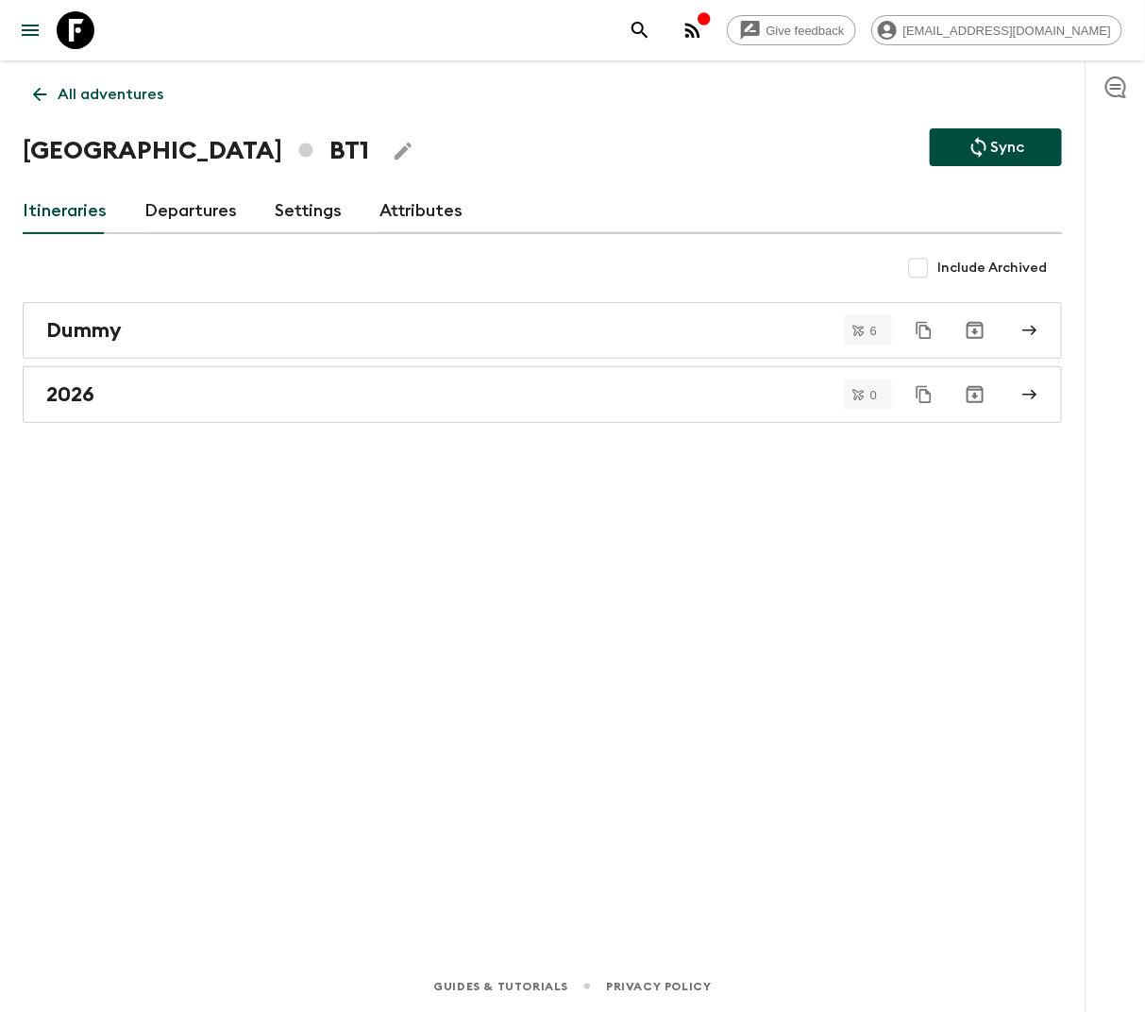
click at [285, 207] on link "Settings" at bounding box center [308, 211] width 67 height 45
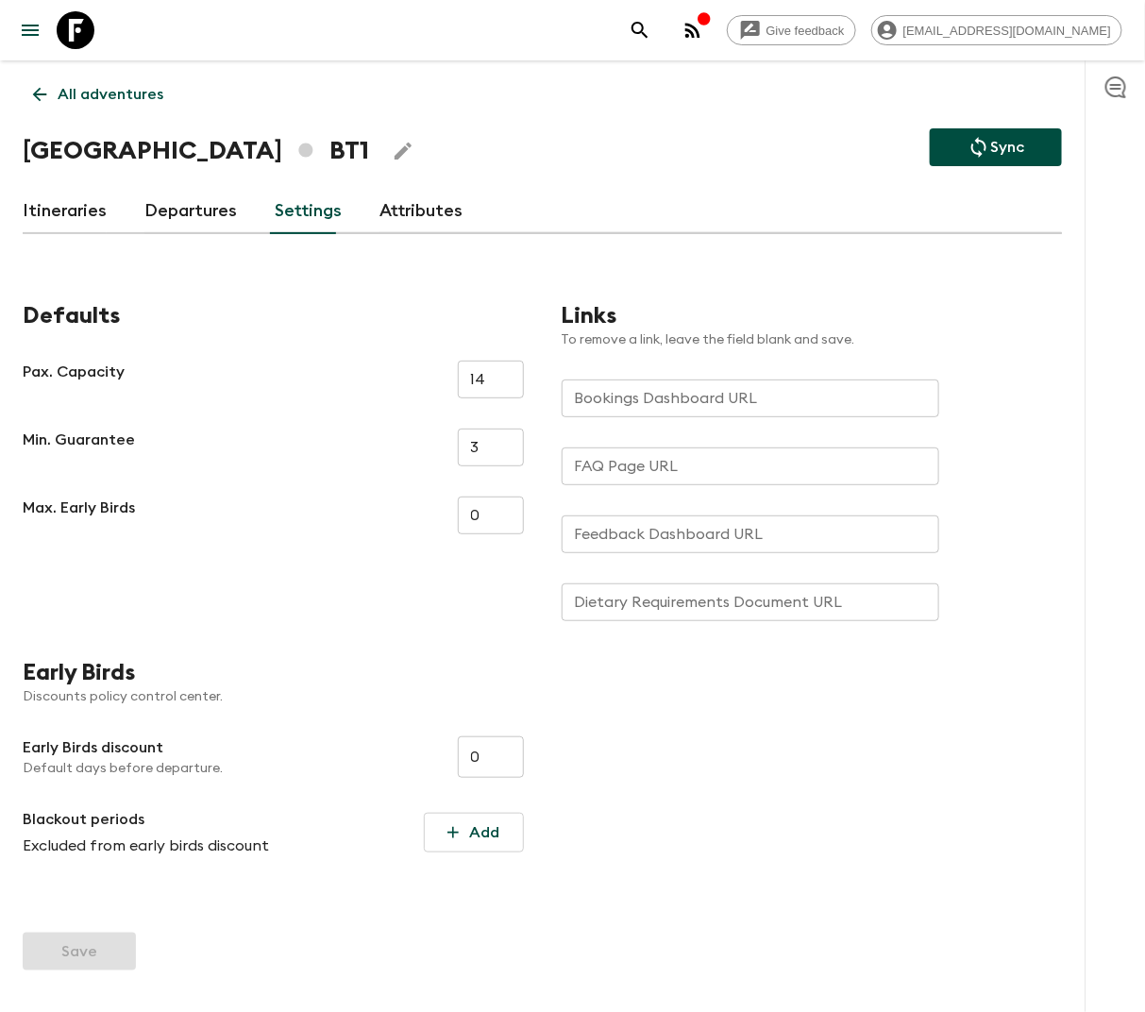
click at [667, 471] on input "FAQ Page URL" at bounding box center [751, 466] width 378 height 38
paste input "[URL][DOMAIN_NAME]"
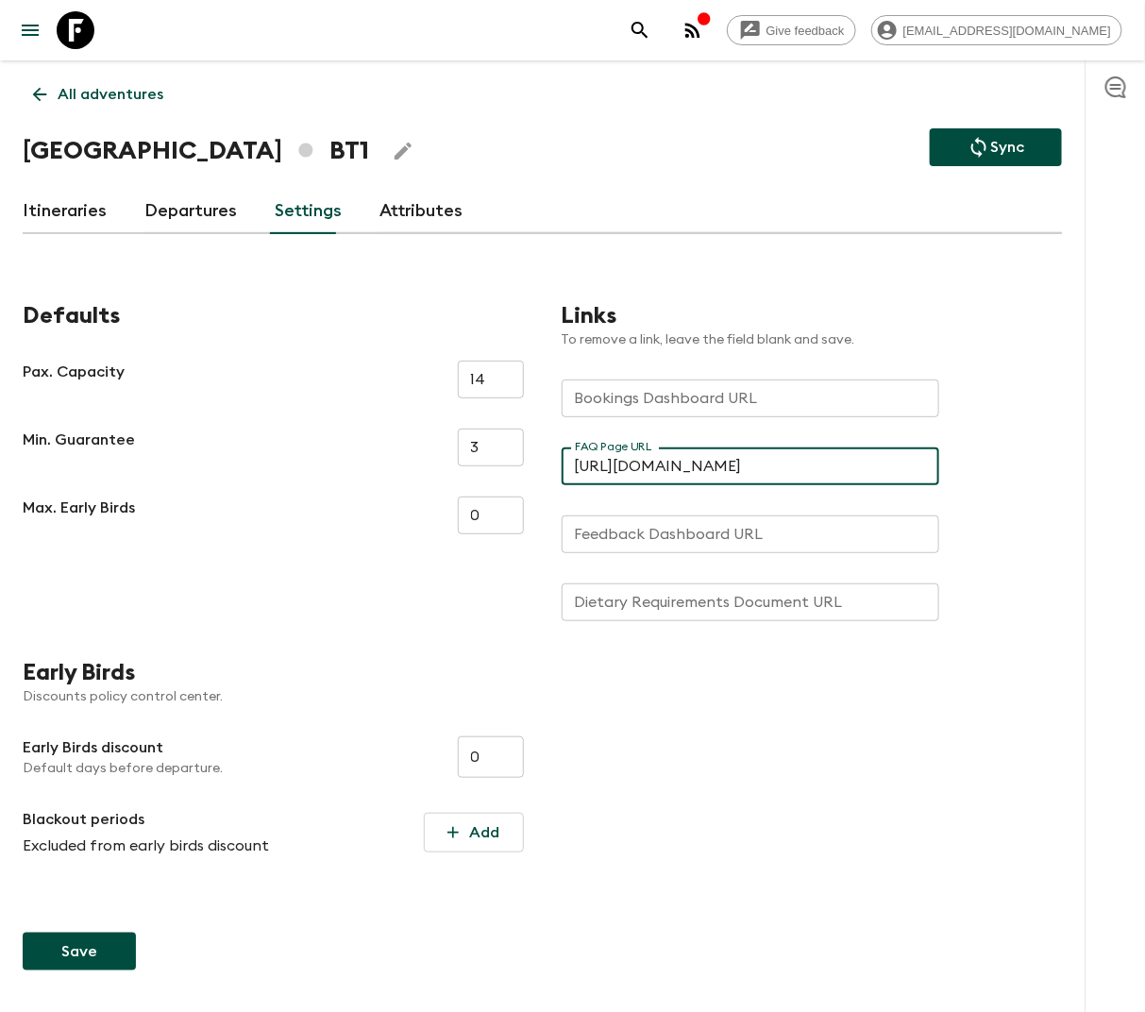
type input "[URL][DOMAIN_NAME]"
click at [645, 616] on input "Dietary Requirements Document URL" at bounding box center [751, 602] width 378 height 38
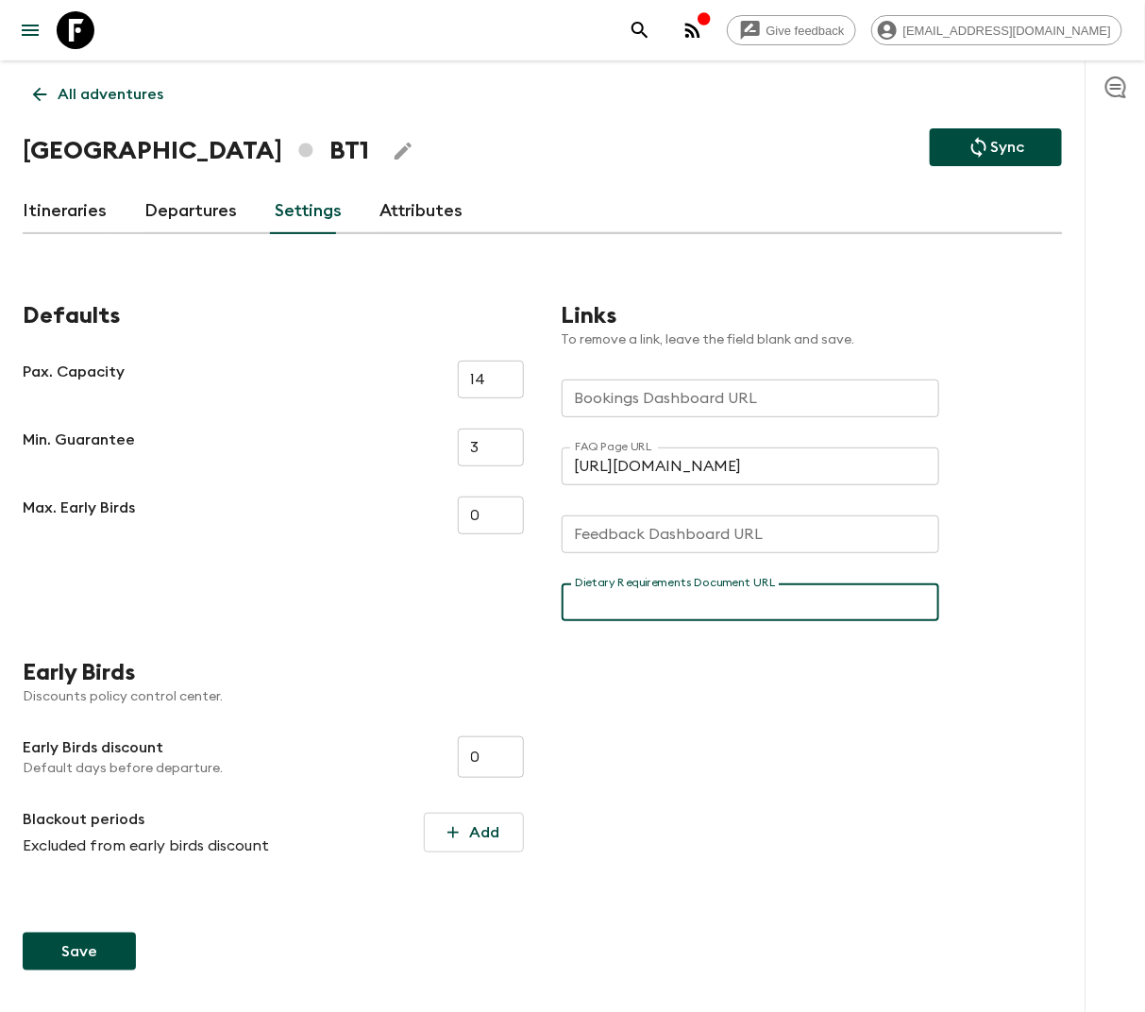
paste input "[URL][DOMAIN_NAME]"
type input "[URL][DOMAIN_NAME]"
click at [97, 951] on button "Save" at bounding box center [79, 952] width 113 height 38
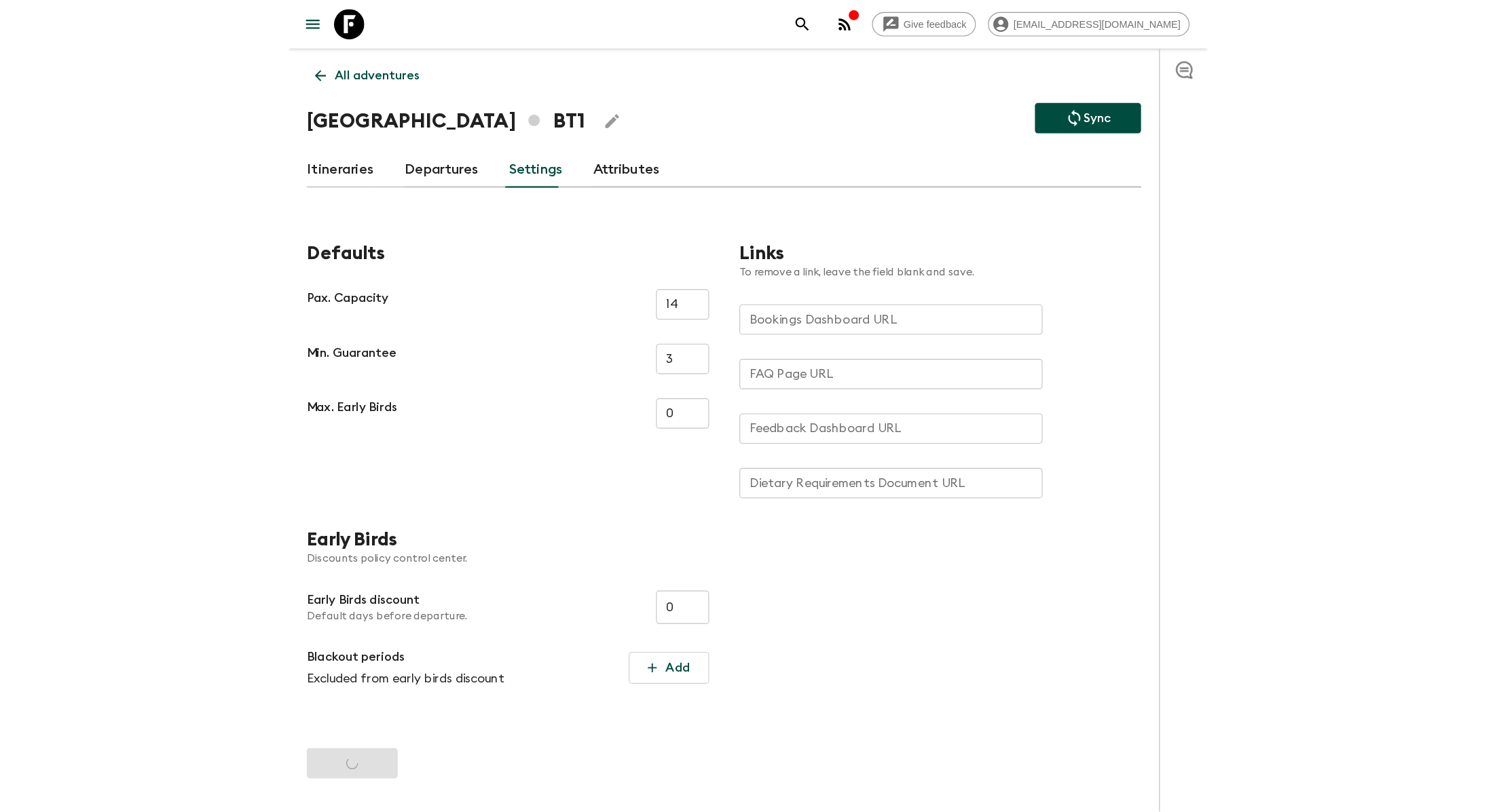
scroll to position [0, 0]
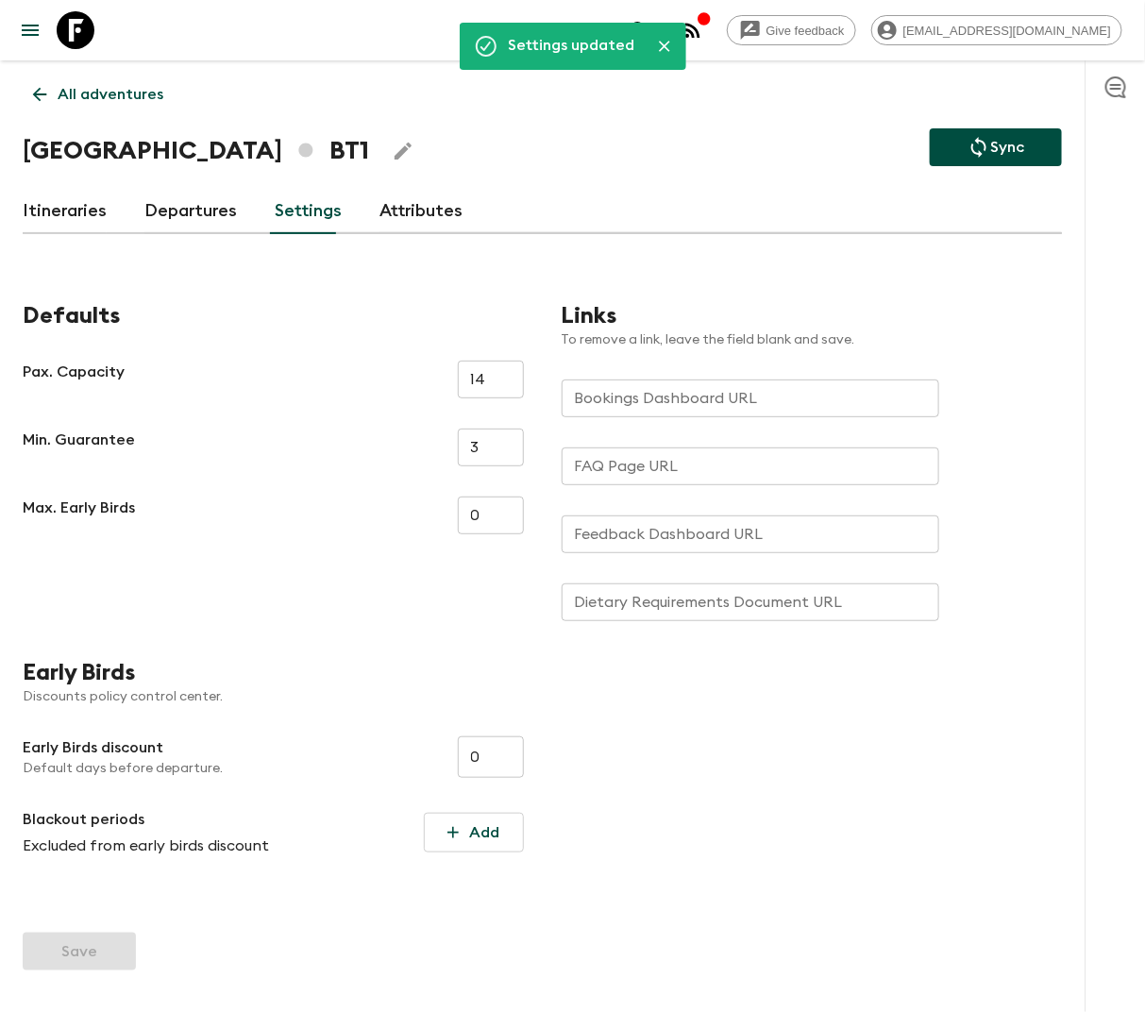
type input "[URL][DOMAIN_NAME]"
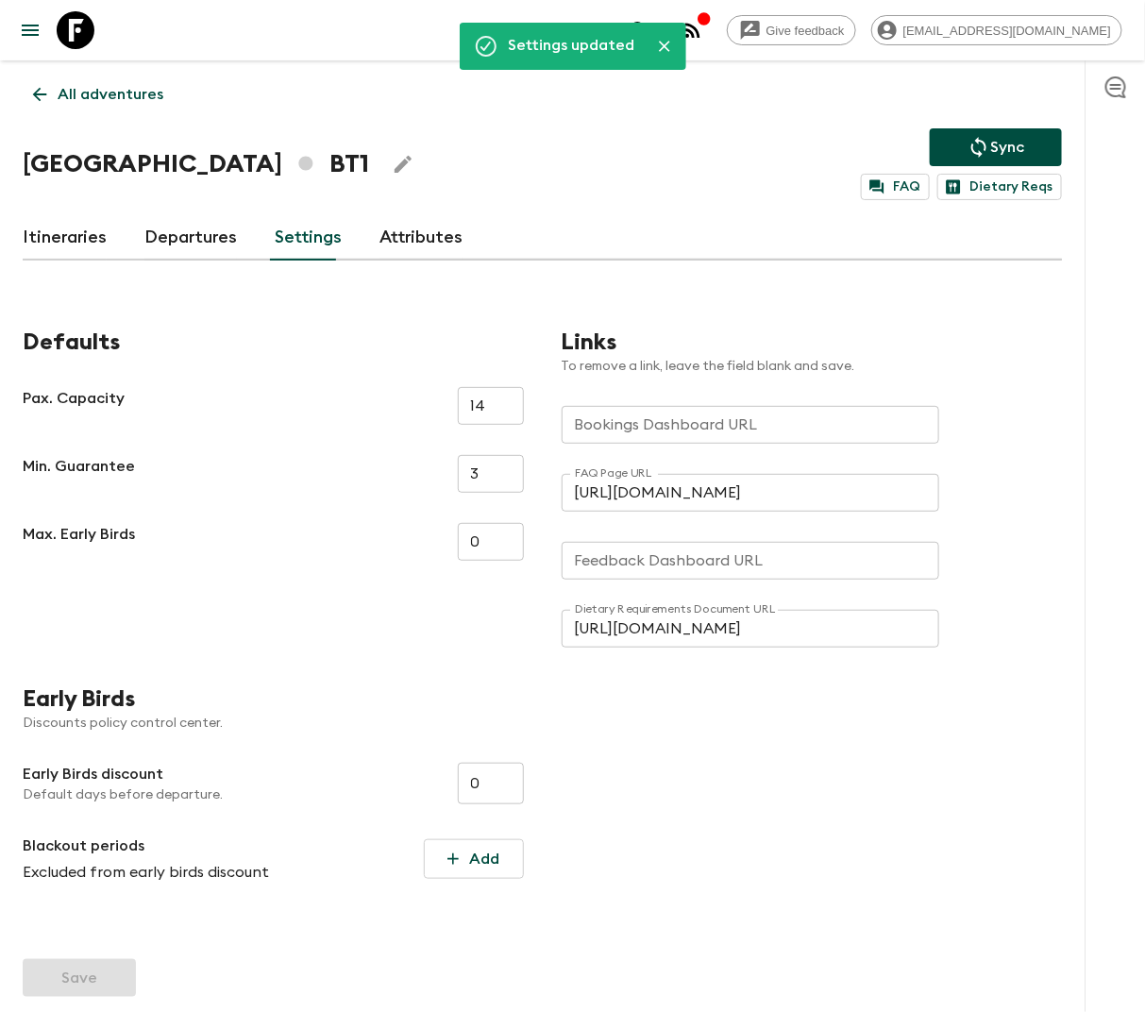
click at [97, 87] on p "All adventures" at bounding box center [111, 94] width 106 height 23
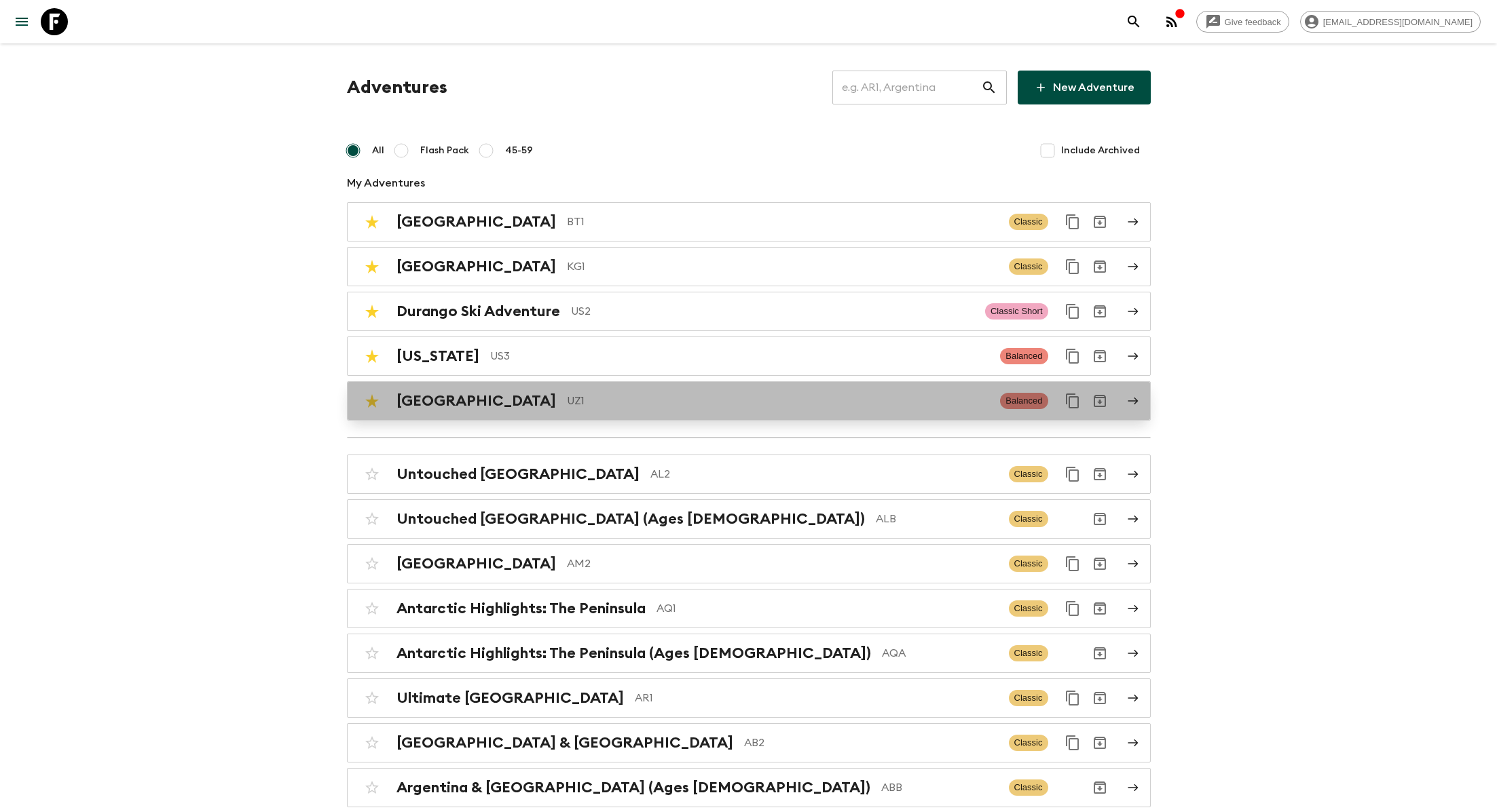
click at [567, 396] on p "UZ1" at bounding box center [778, 401] width 423 height 17
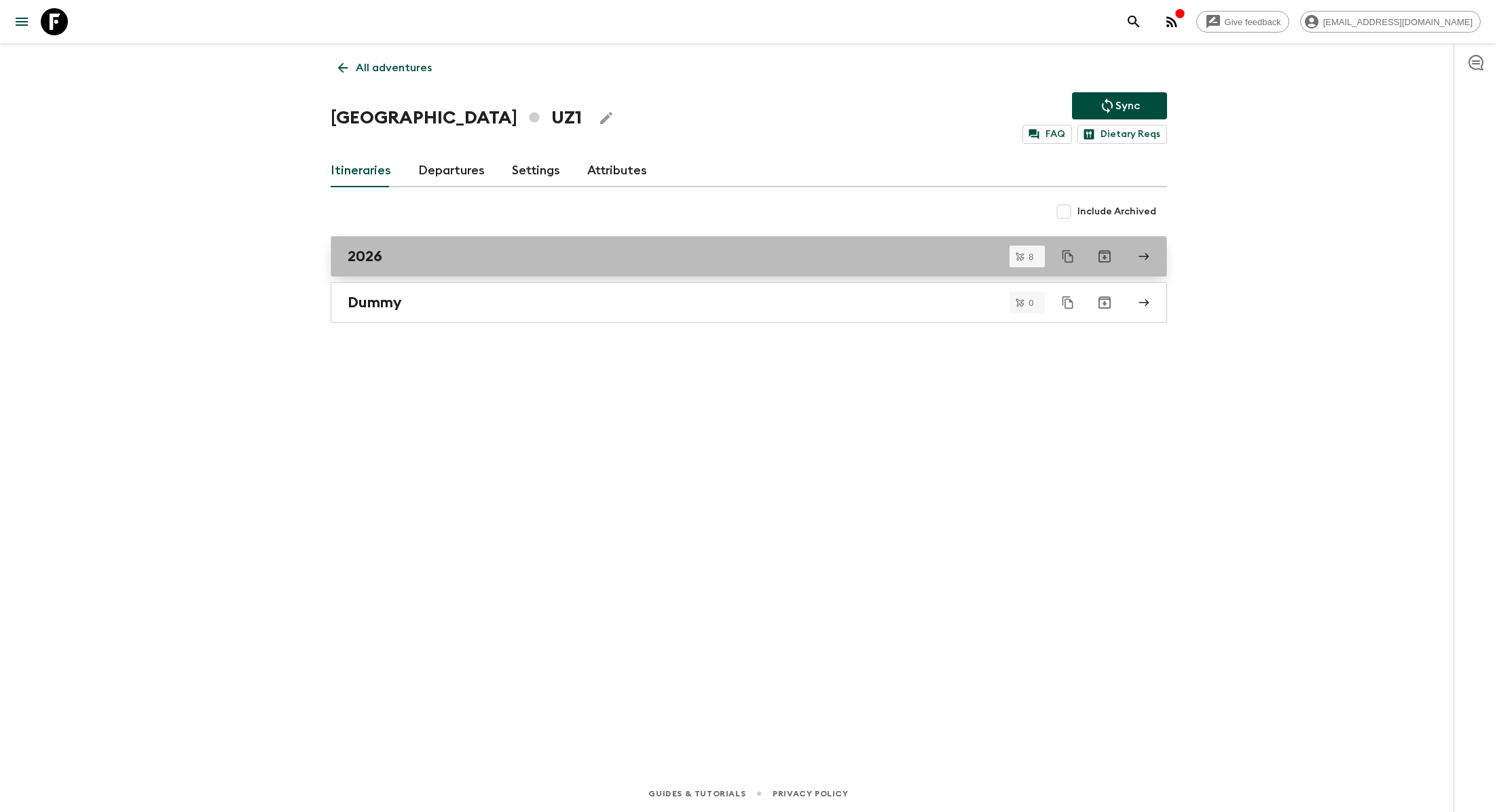
click at [431, 258] on div "2026" at bounding box center [736, 257] width 777 height 18
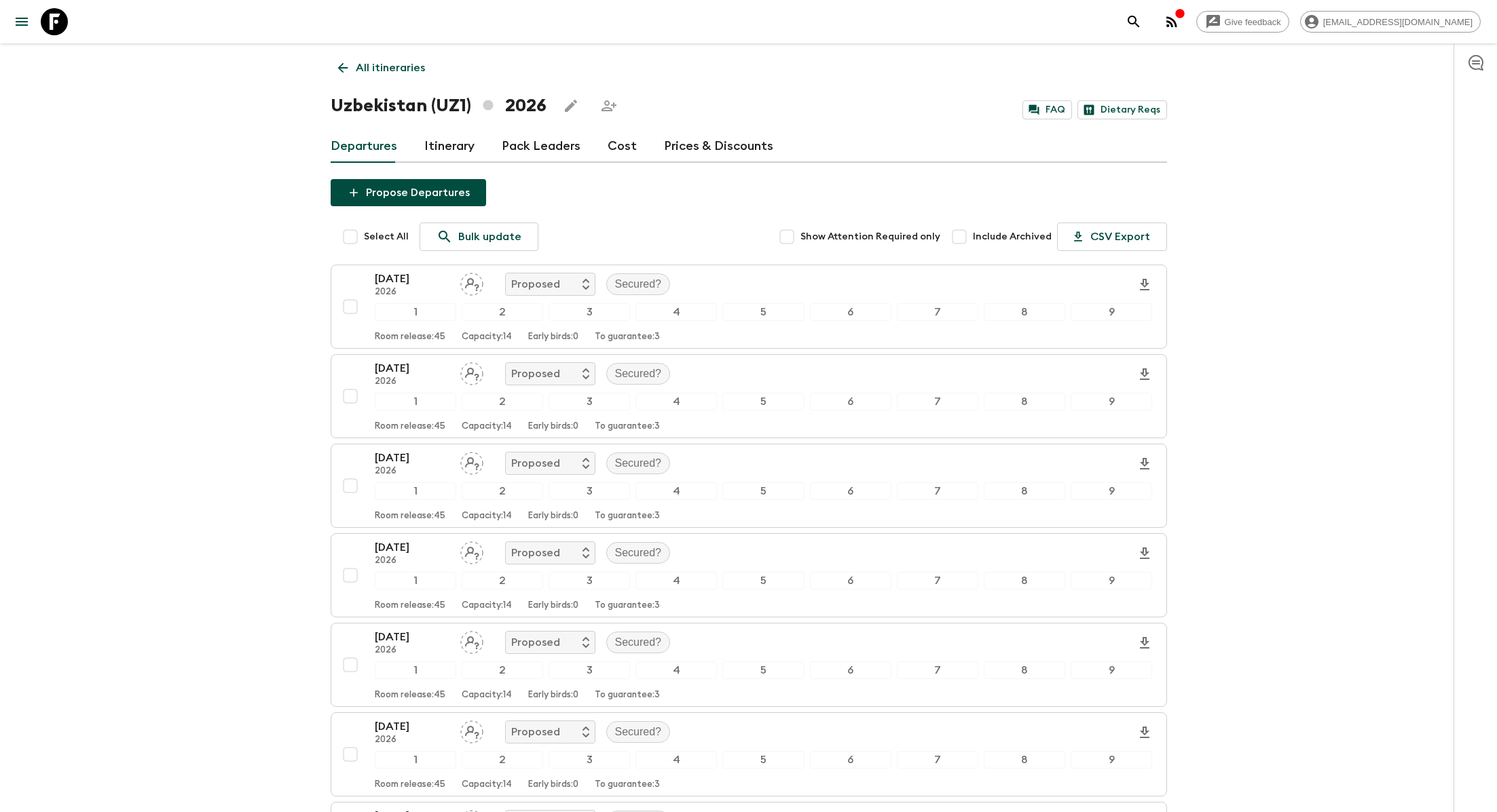
click at [449, 164] on div "All itineraries [GEOGRAPHIC_DATA] (UZ1) 2026 FAQ Dietary Reqs Departures Itiner…" at bounding box center [748, 533] width 869 height 981
click at [449, 137] on link "Itinerary" at bounding box center [449, 146] width 50 height 32
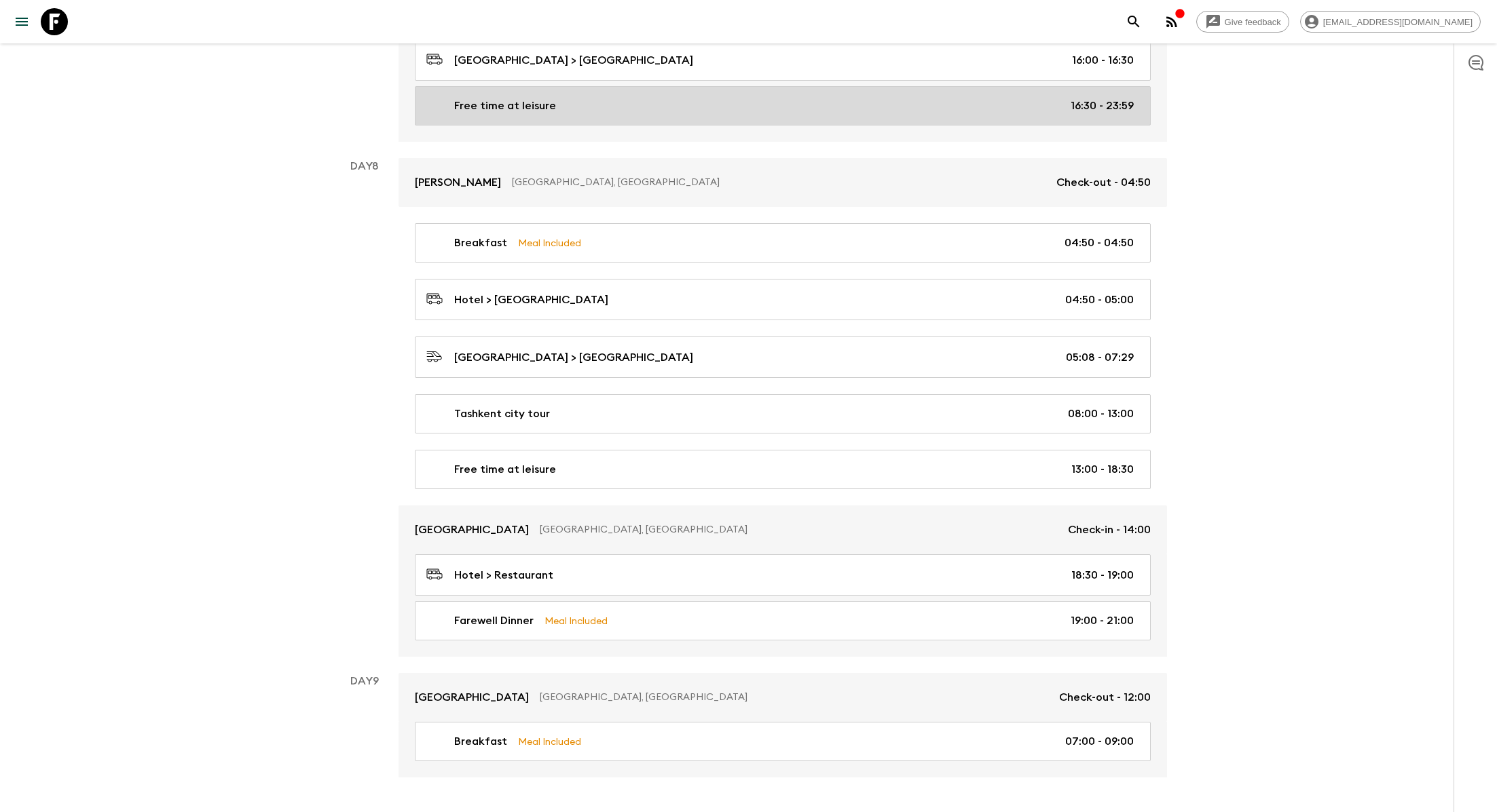
scroll to position [3062, 0]
